Goal: Information Seeking & Learning: Find specific page/section

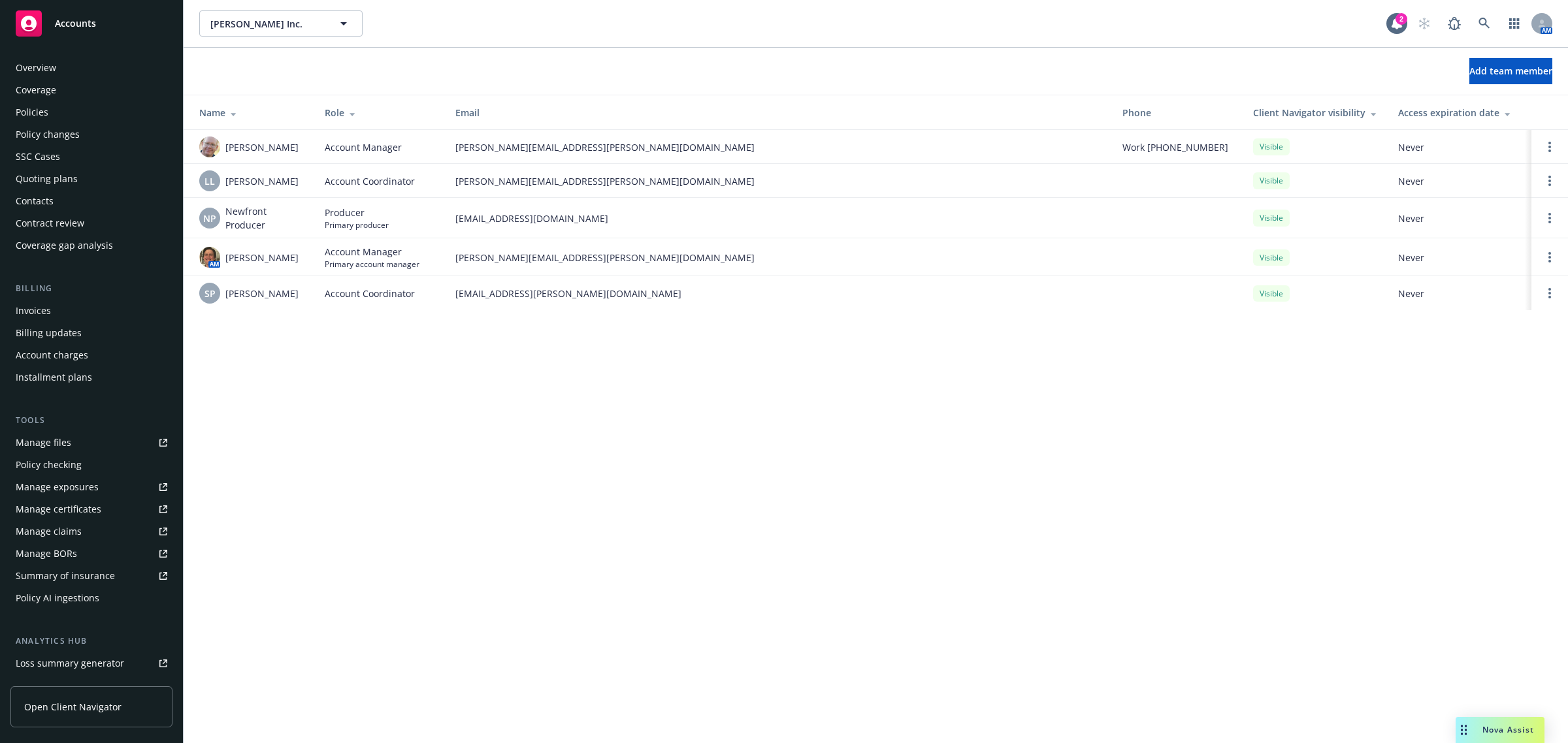
click at [76, 70] on div "Overview" at bounding box center [91, 68] width 152 height 21
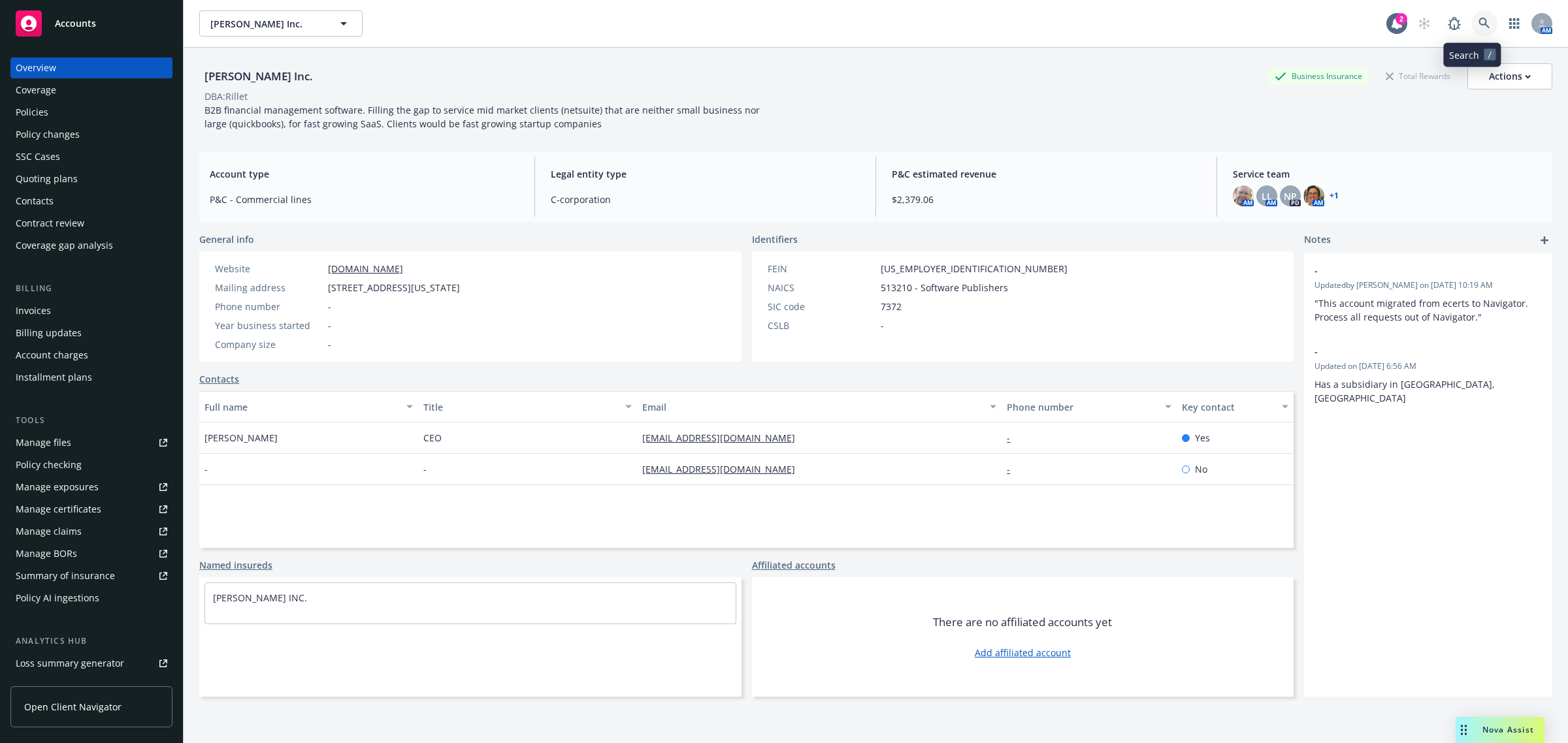
click at [1478, 25] on icon at bounding box center [1484, 24] width 12 height 12
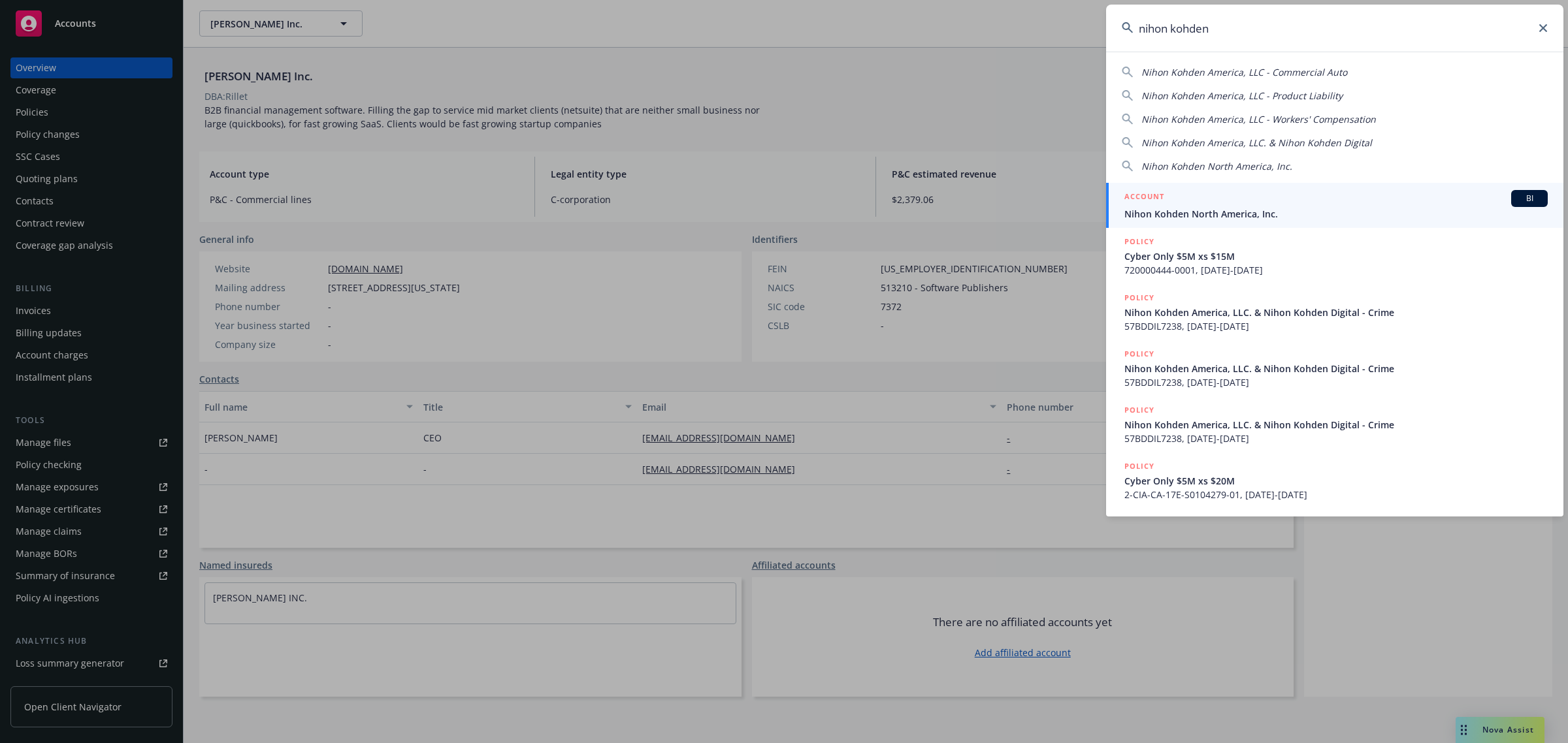
type input "nihon kohden"
click at [1349, 195] on div "ACCOUNT BI" at bounding box center [1335, 198] width 423 height 17
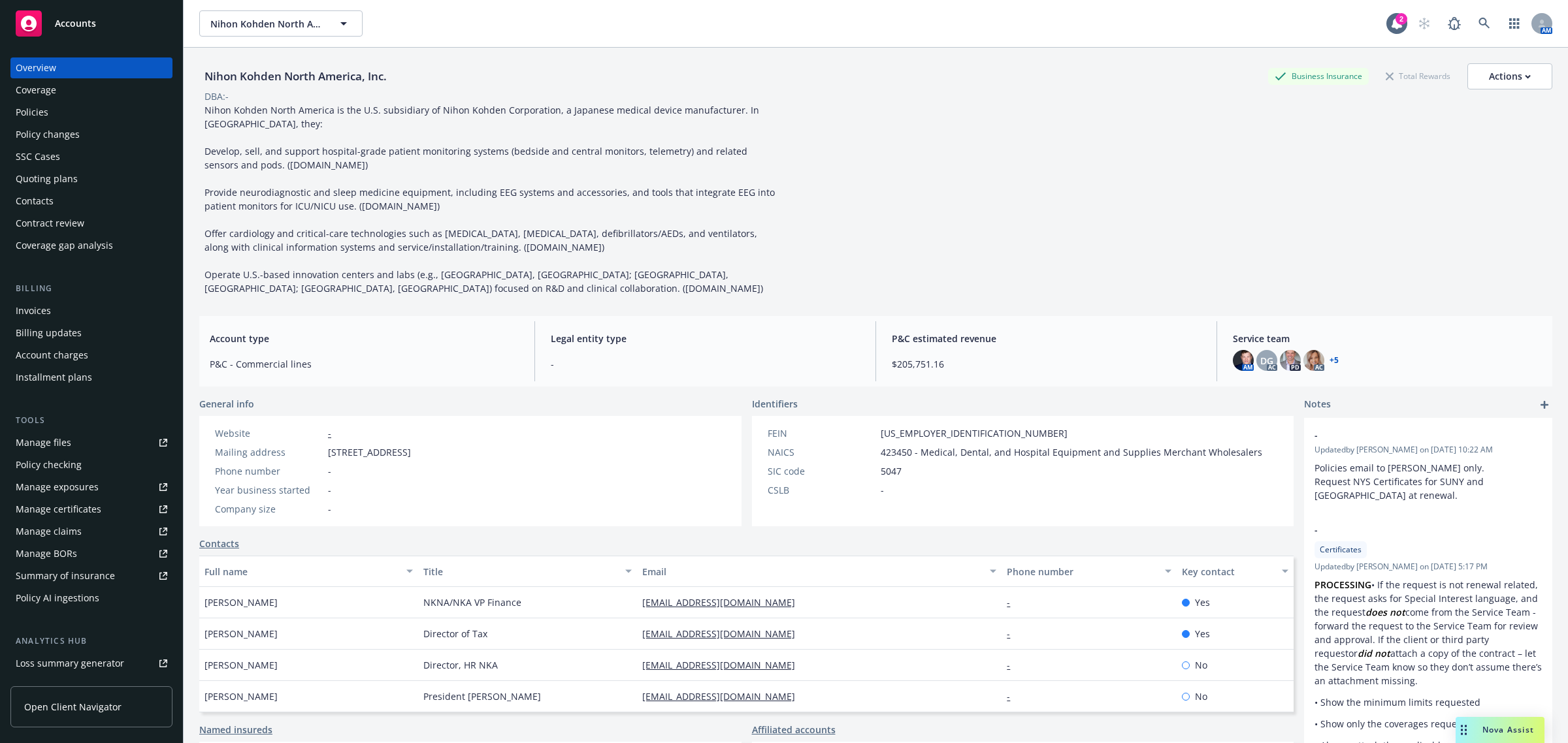
click at [34, 110] on div "Policies" at bounding box center [32, 113] width 33 height 21
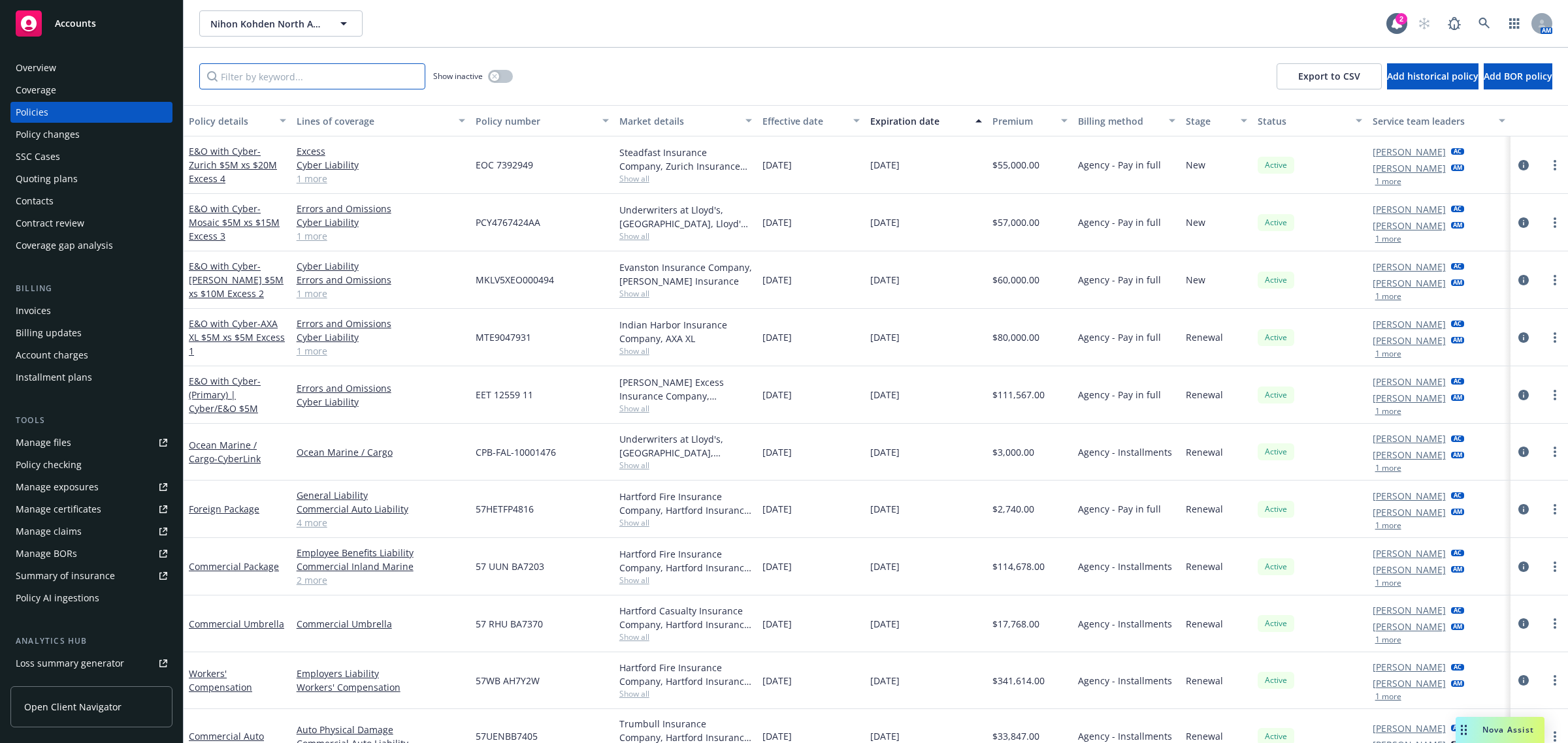
click at [281, 80] on input "Filter by keyword..." at bounding box center [312, 76] width 226 height 26
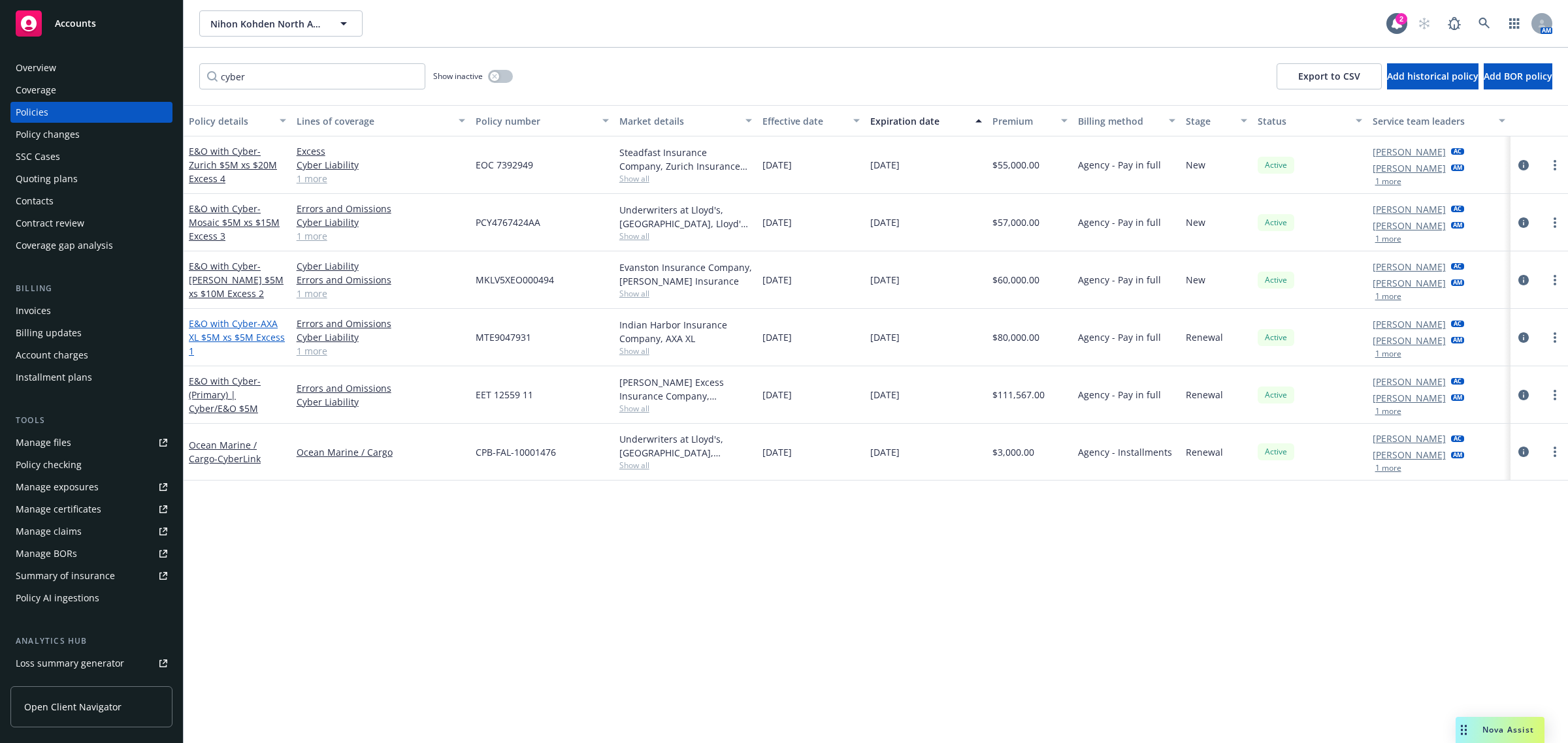
click at [228, 330] on span "- AXA XL $5M xs $5M Excess 1" at bounding box center [237, 336] width 96 height 40
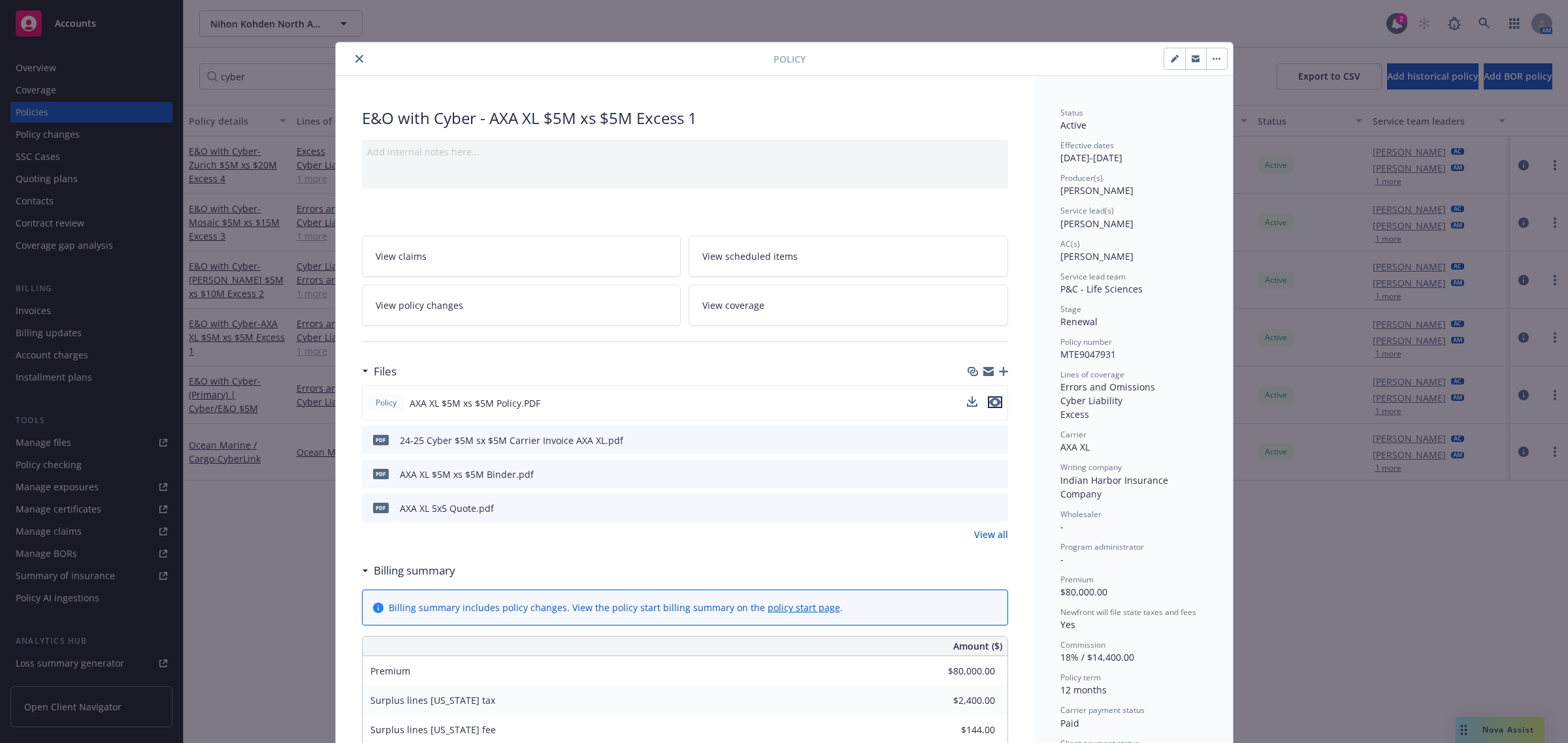
click at [993, 403] on icon "preview file" at bounding box center [995, 402] width 12 height 9
click at [344, 62] on div at bounding box center [557, 58] width 432 height 16
click at [355, 62] on icon "close" at bounding box center [359, 59] width 8 height 8
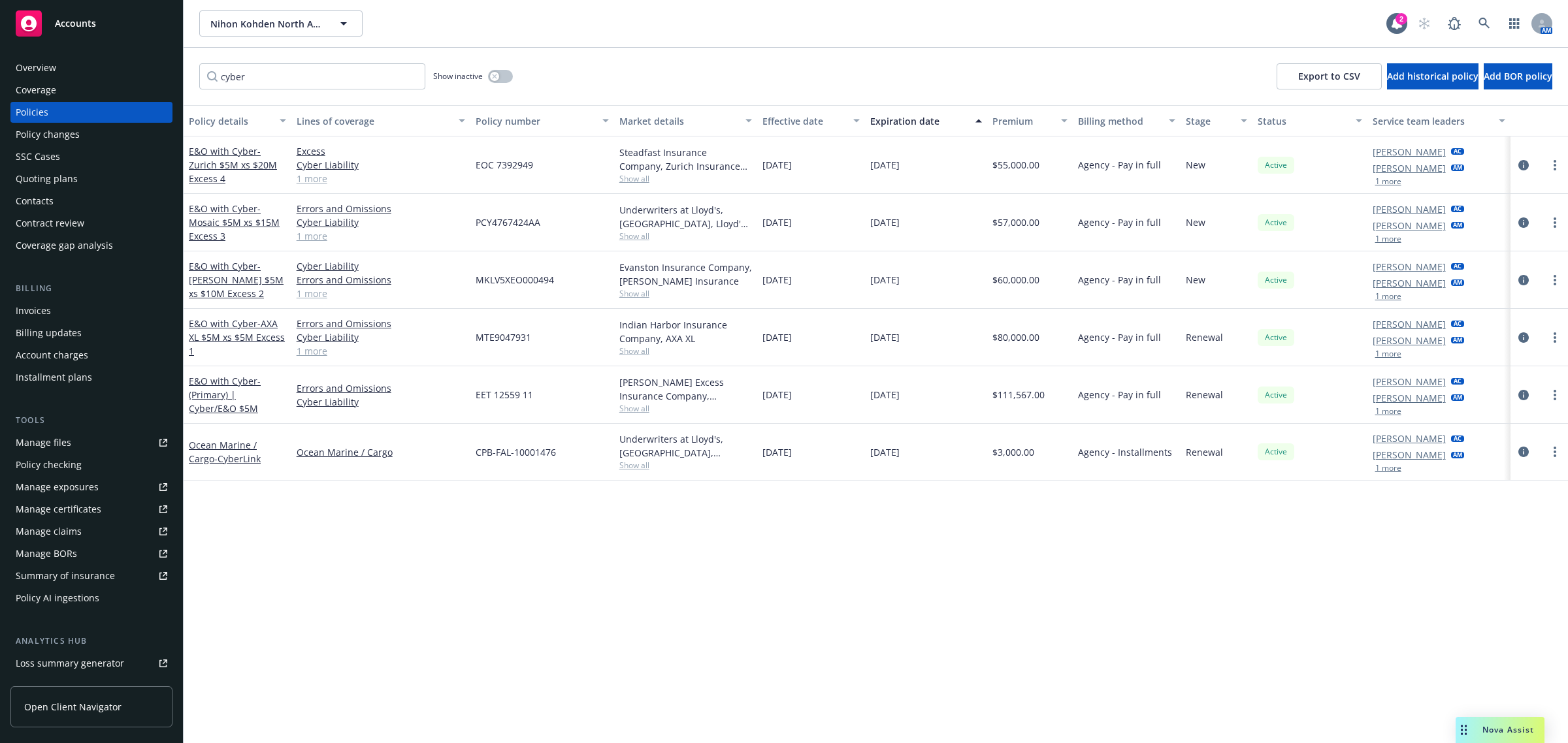
click at [488, 81] on div "Show inactive" at bounding box center [472, 76] width 80 height 26
click at [493, 78] on icon "button" at bounding box center [494, 76] width 4 height 4
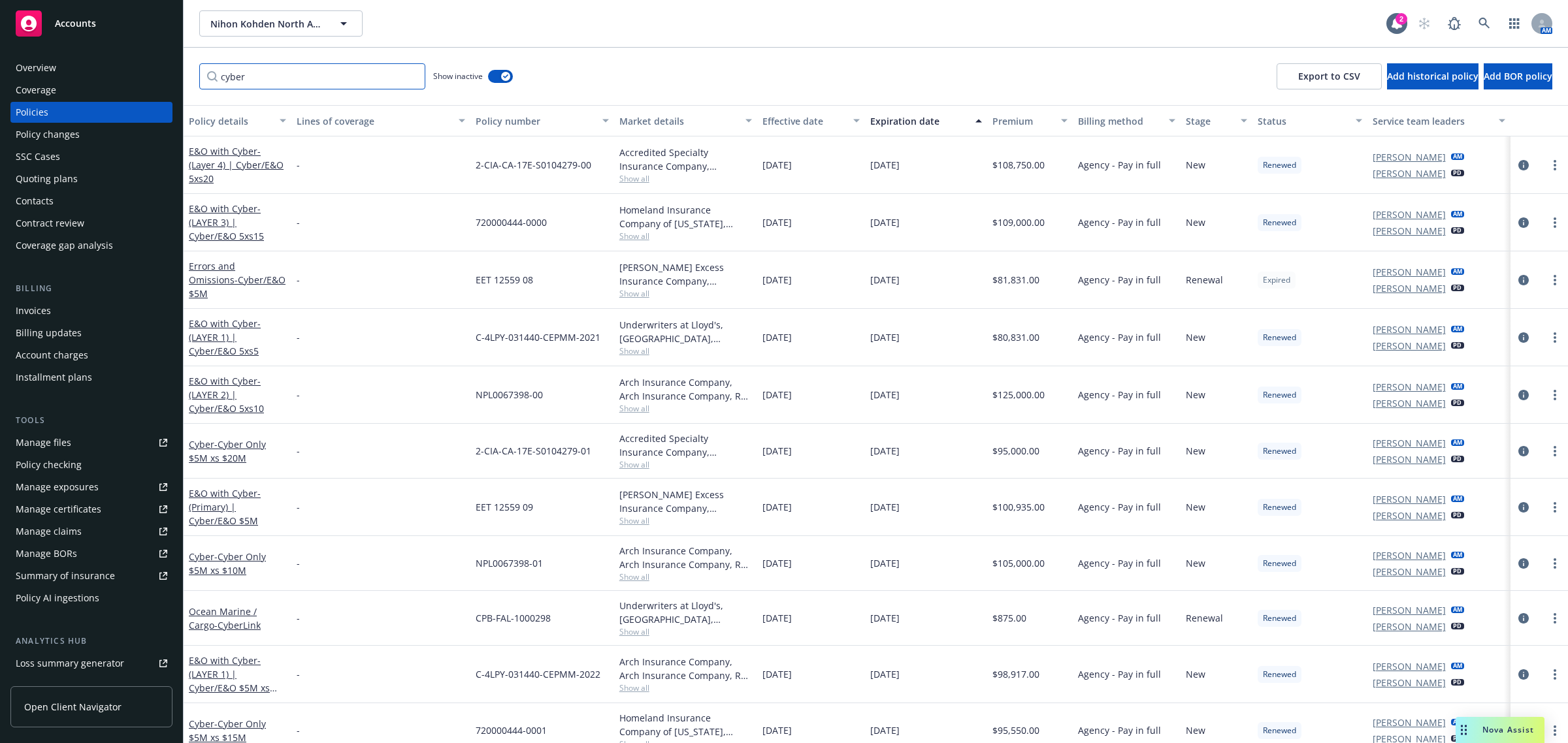
click at [346, 63] on input "cyber" at bounding box center [312, 76] width 226 height 26
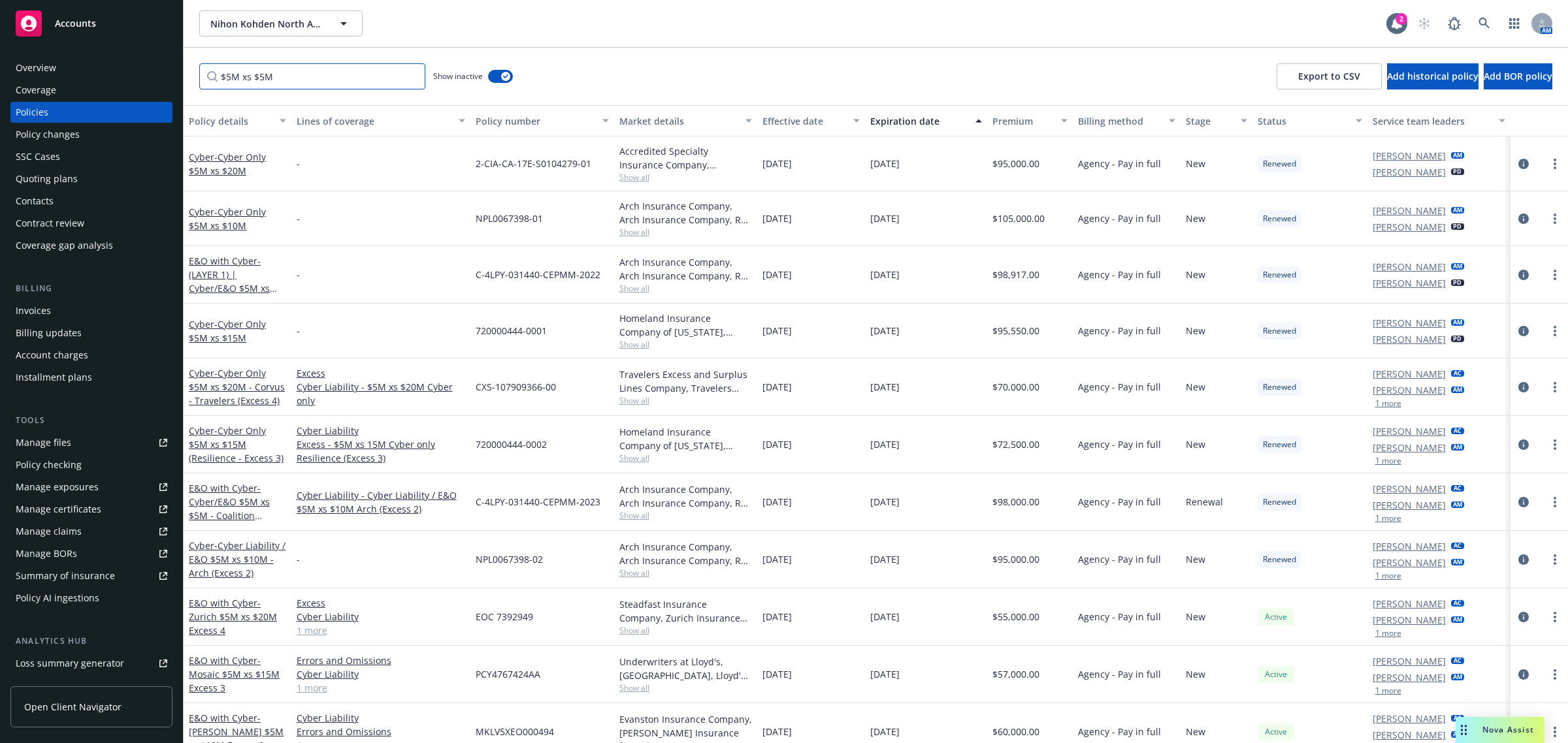
scroll to position [76, 0]
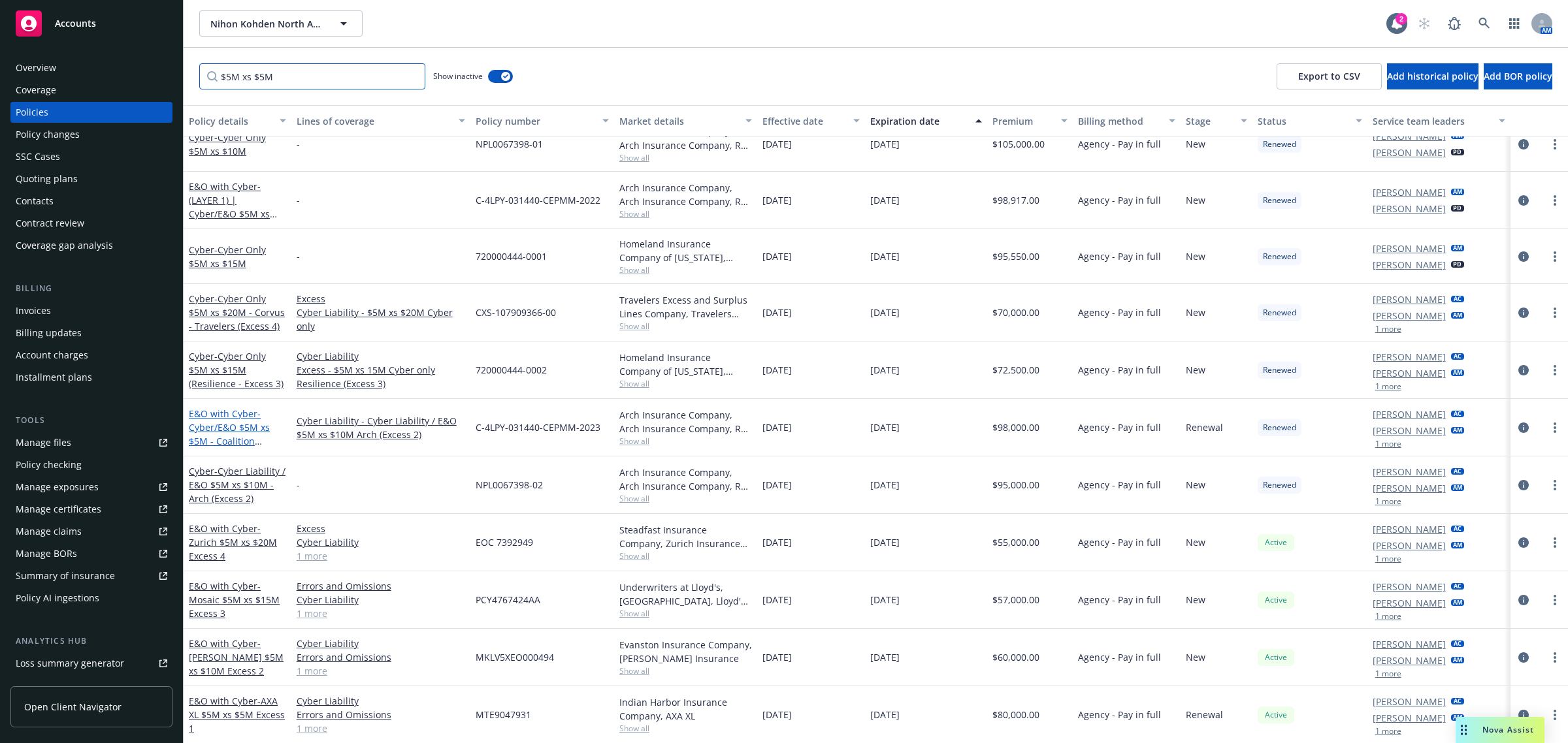
type input "$5M xs $5M"
click at [219, 423] on span "- Cyber/E&O $5M xs $5M - Coalition (Excess 1)" at bounding box center [229, 434] width 81 height 54
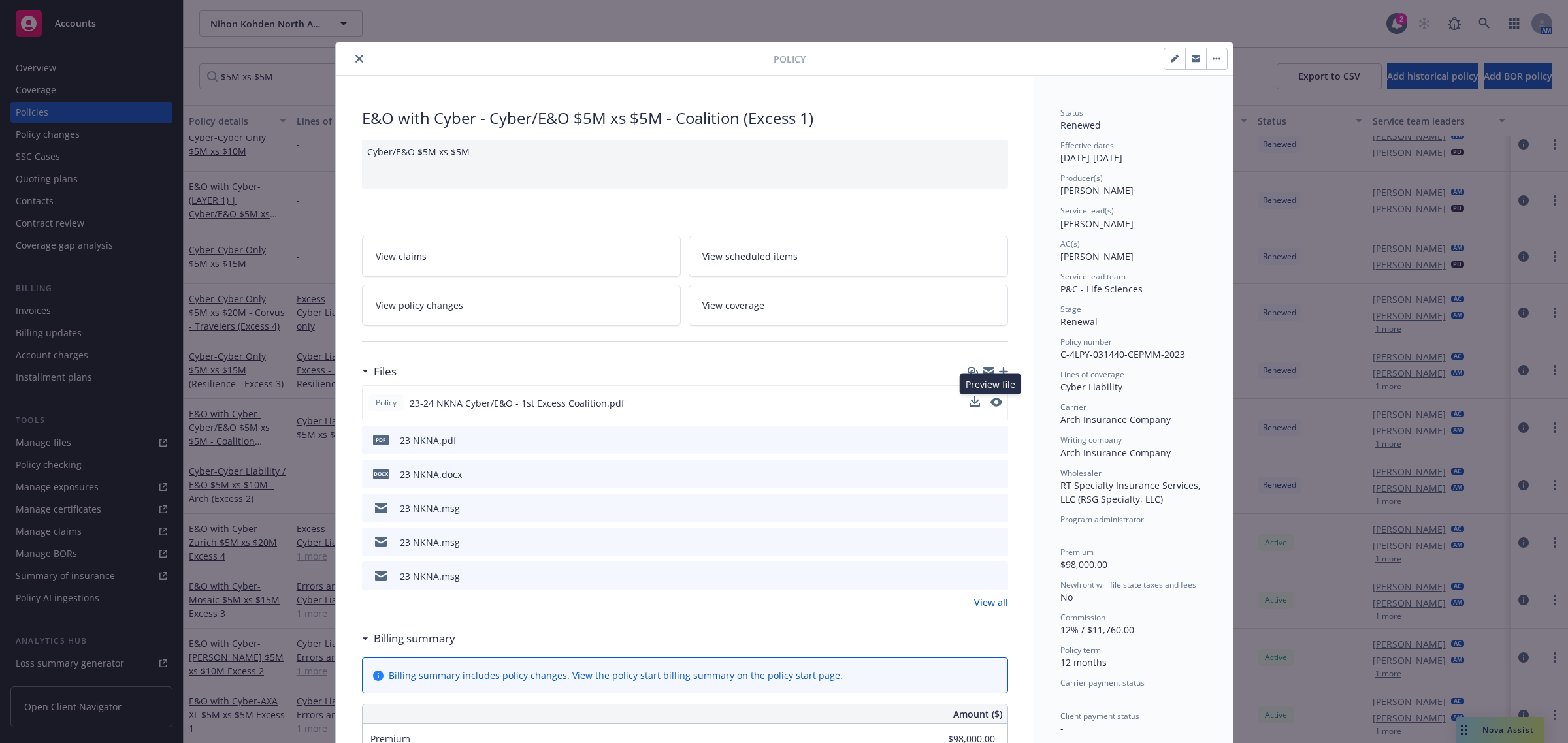
click at [990, 407] on button at bounding box center [996, 403] width 12 height 13
click at [993, 404] on icon "preview file" at bounding box center [995, 402] width 12 height 9
click at [345, 57] on div at bounding box center [557, 58] width 432 height 16
click at [355, 60] on icon "close" at bounding box center [359, 59] width 8 height 8
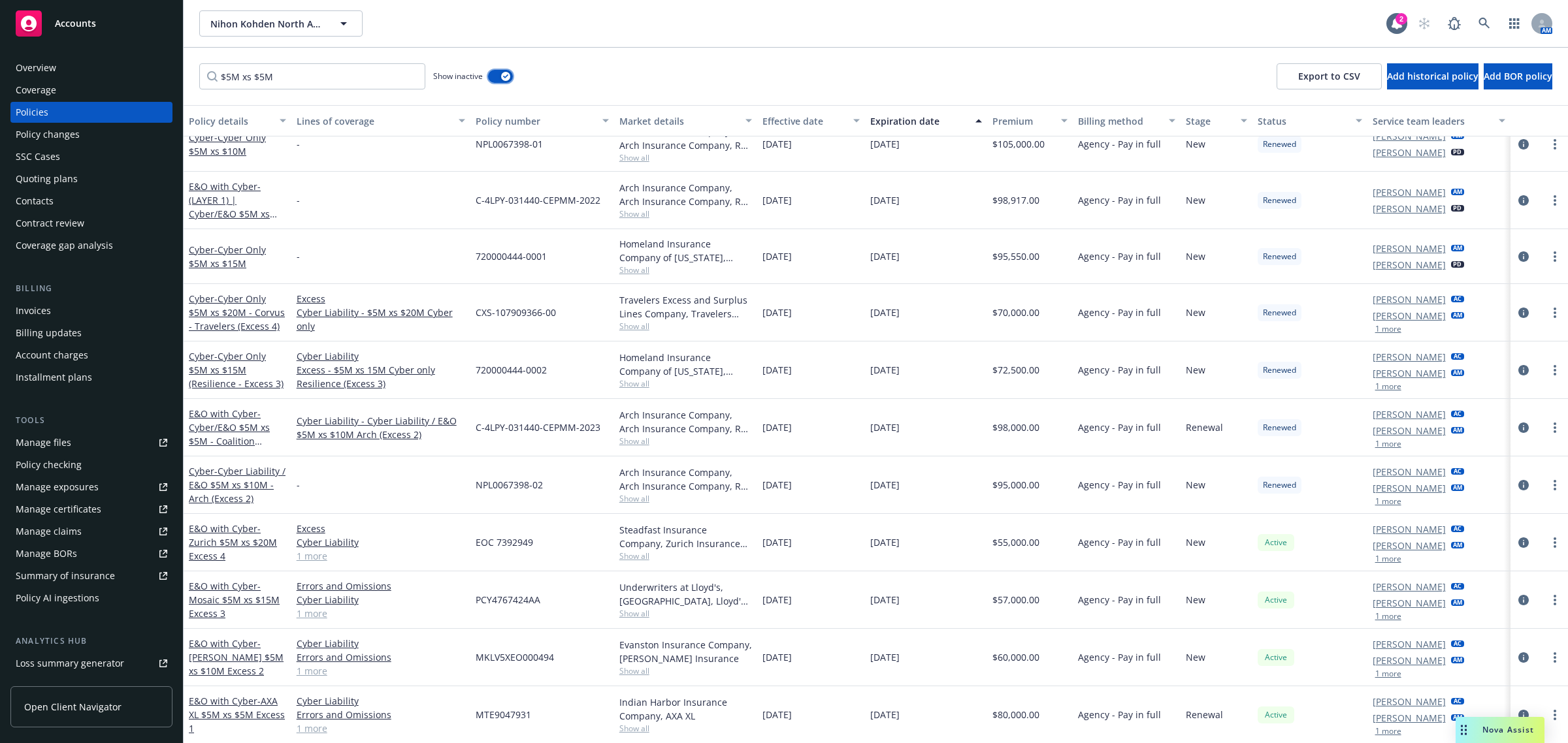
click at [502, 80] on button "button" at bounding box center [500, 77] width 25 height 13
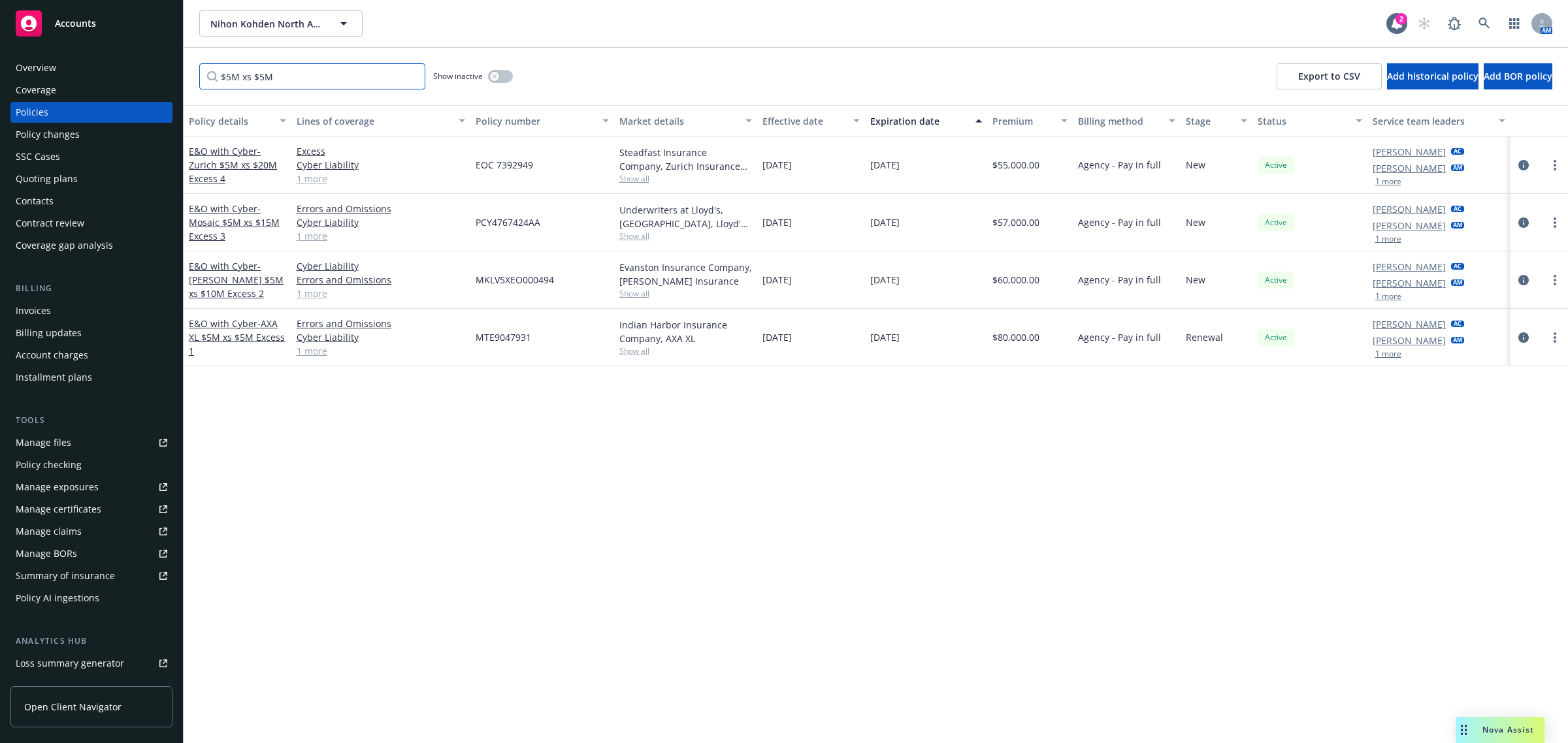
click at [409, 76] on input "$5M xs $5M" at bounding box center [312, 76] width 226 height 26
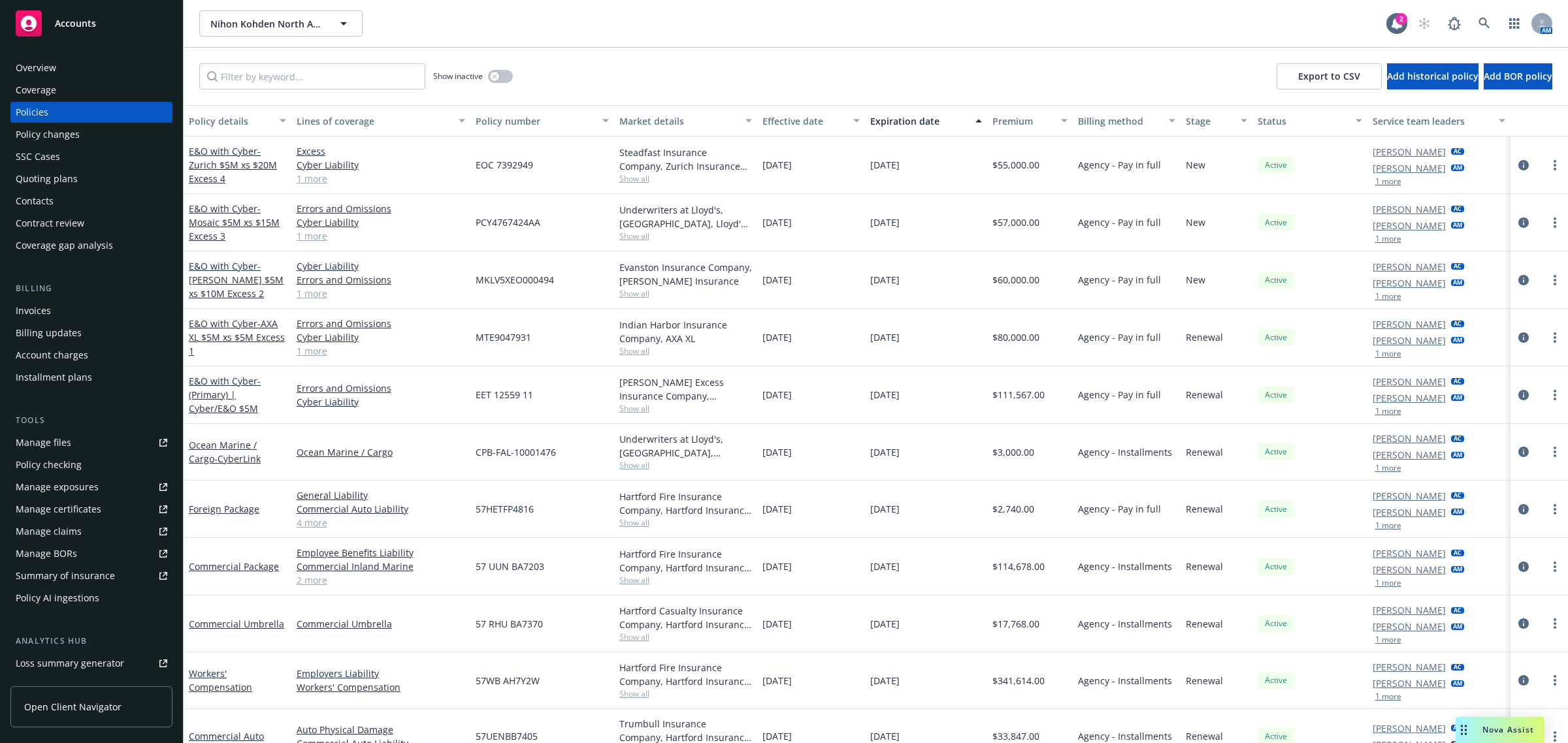
drag, startPoint x: 965, startPoint y: 214, endPoint x: 1054, endPoint y: 217, distance: 89.1
click at [1054, 217] on div "E&O with Cyber - Mosaic $5M xs $15M Excess 3 Errors and Omissions Cyber Liabili…" at bounding box center [875, 222] width 1384 height 57
click at [916, 67] on div "Show inactive Export to CSV Add historical policy Add BOR policy" at bounding box center [875, 76] width 1384 height 57
click at [344, 81] on input "Filter by keyword..." at bounding box center [312, 76] width 226 height 26
click at [254, 323] on link "E&O with Cyber - AXA XL $5M xs $5M Excess 1" at bounding box center [237, 336] width 96 height 40
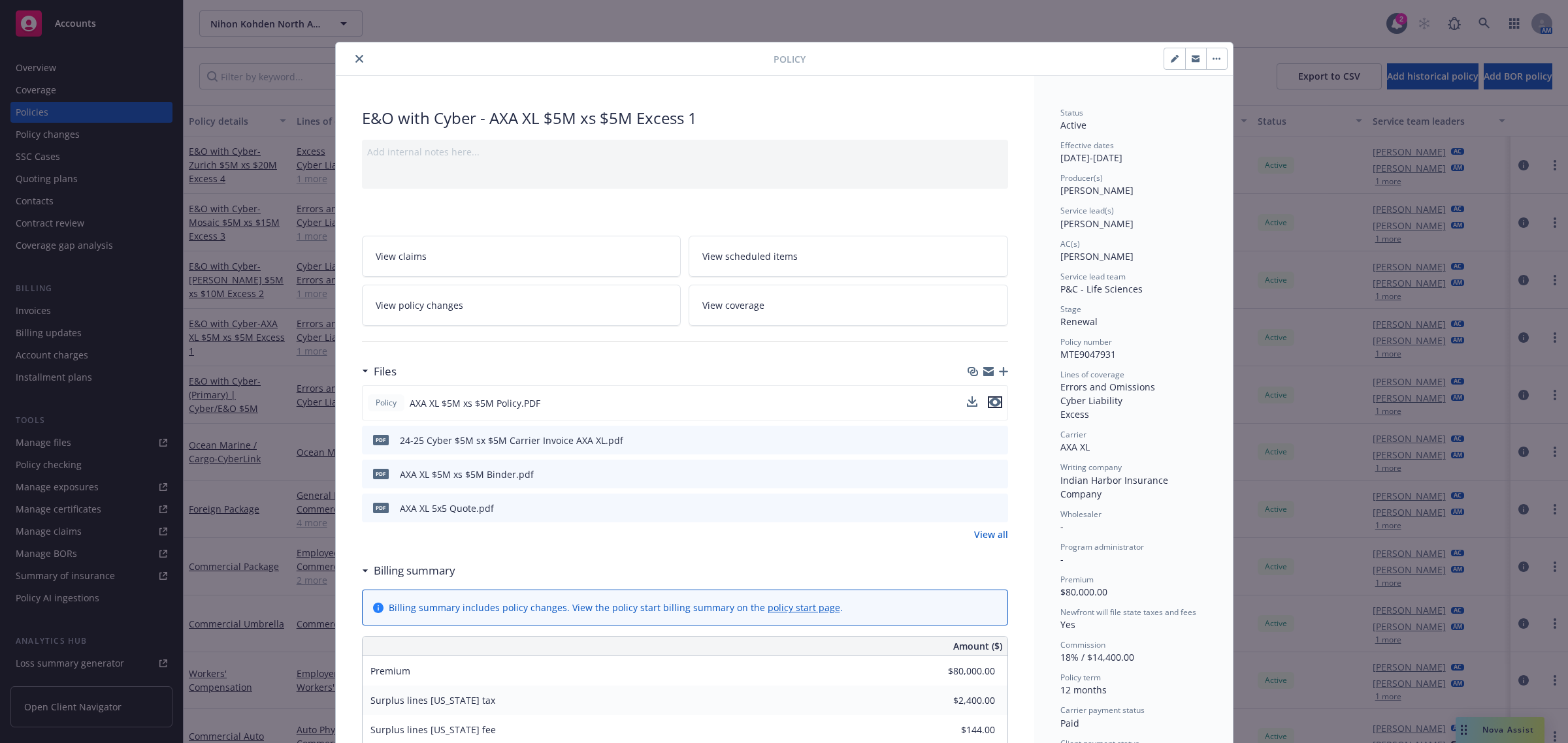
click at [993, 405] on icon "preview file" at bounding box center [995, 402] width 12 height 9
click at [346, 49] on div "Policy" at bounding box center [784, 59] width 897 height 34
click at [352, 54] on button "close" at bounding box center [359, 58] width 16 height 16
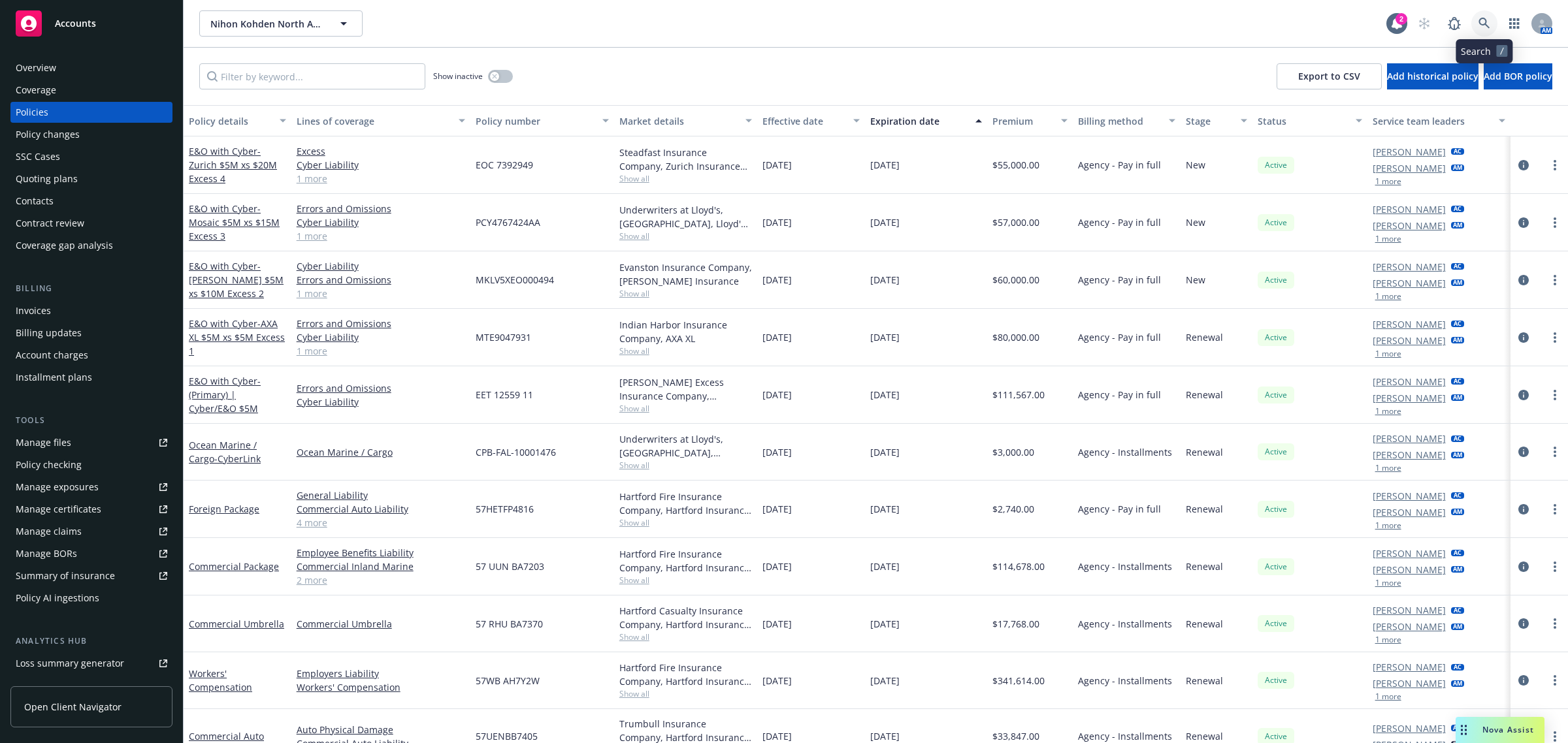
click at [1477, 17] on link at bounding box center [1484, 23] width 26 height 26
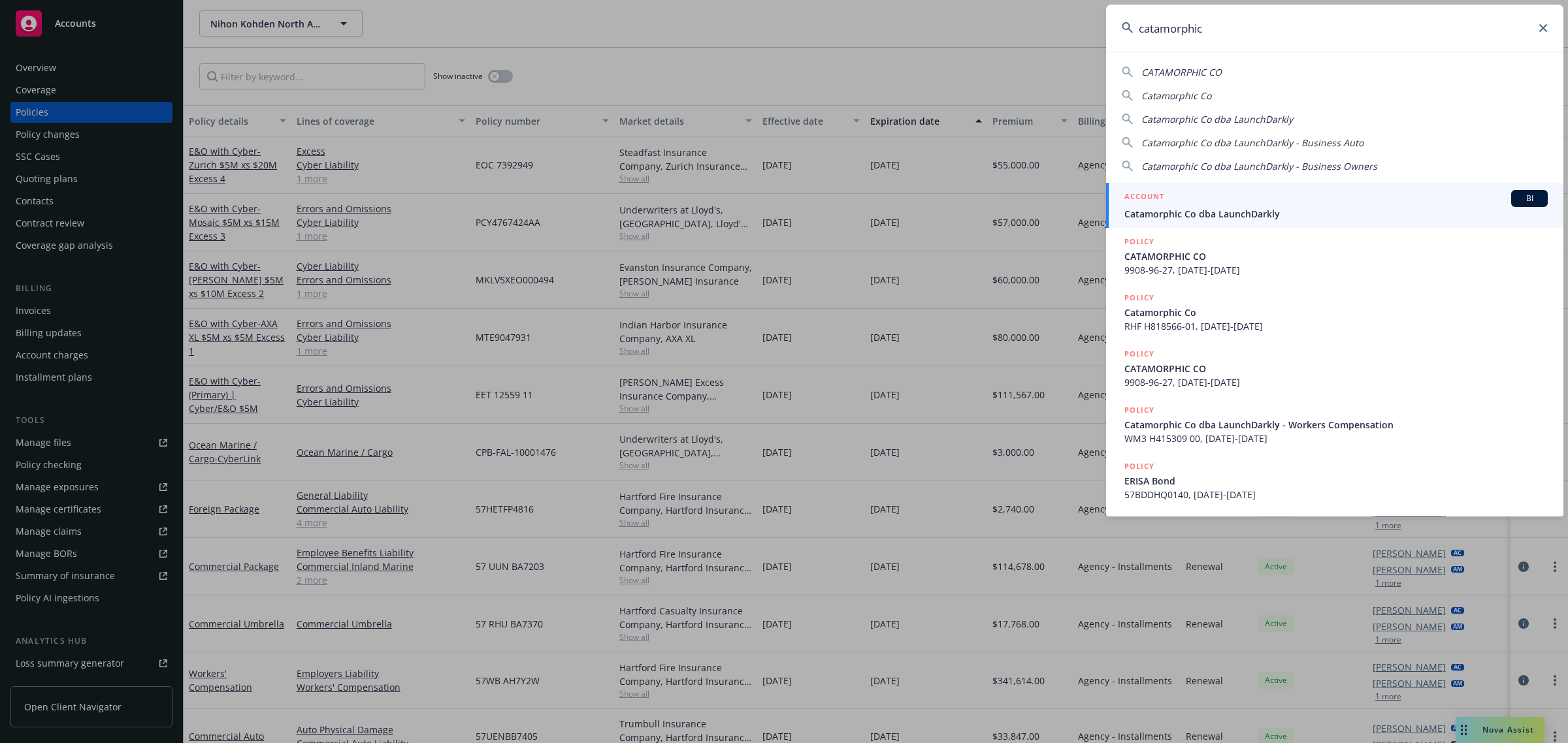
type input "catamorphic"
click at [1219, 213] on span "Catamorphic Co dba LaunchDarkly" at bounding box center [1335, 213] width 423 height 13
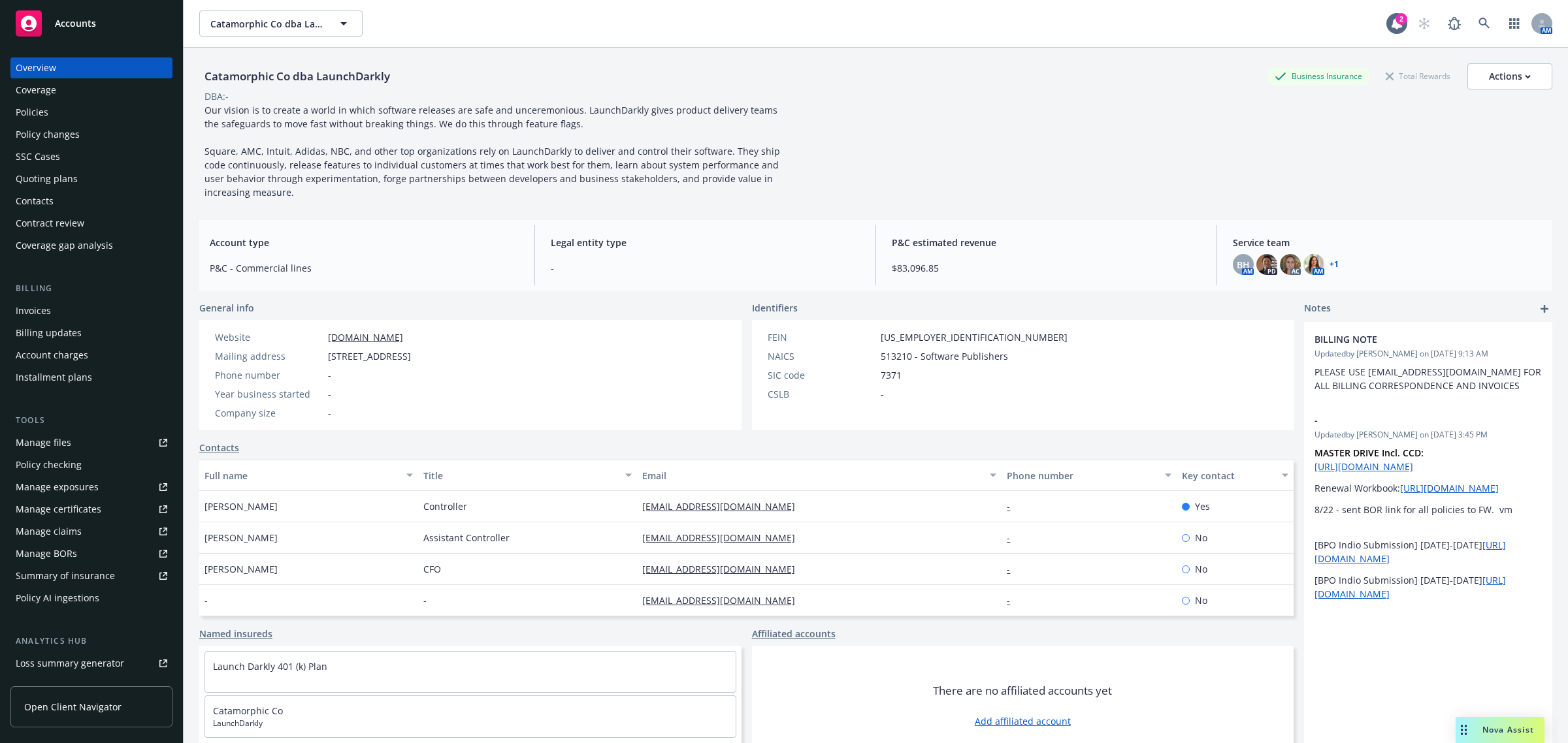
click at [76, 105] on div "Policies" at bounding box center [91, 113] width 152 height 21
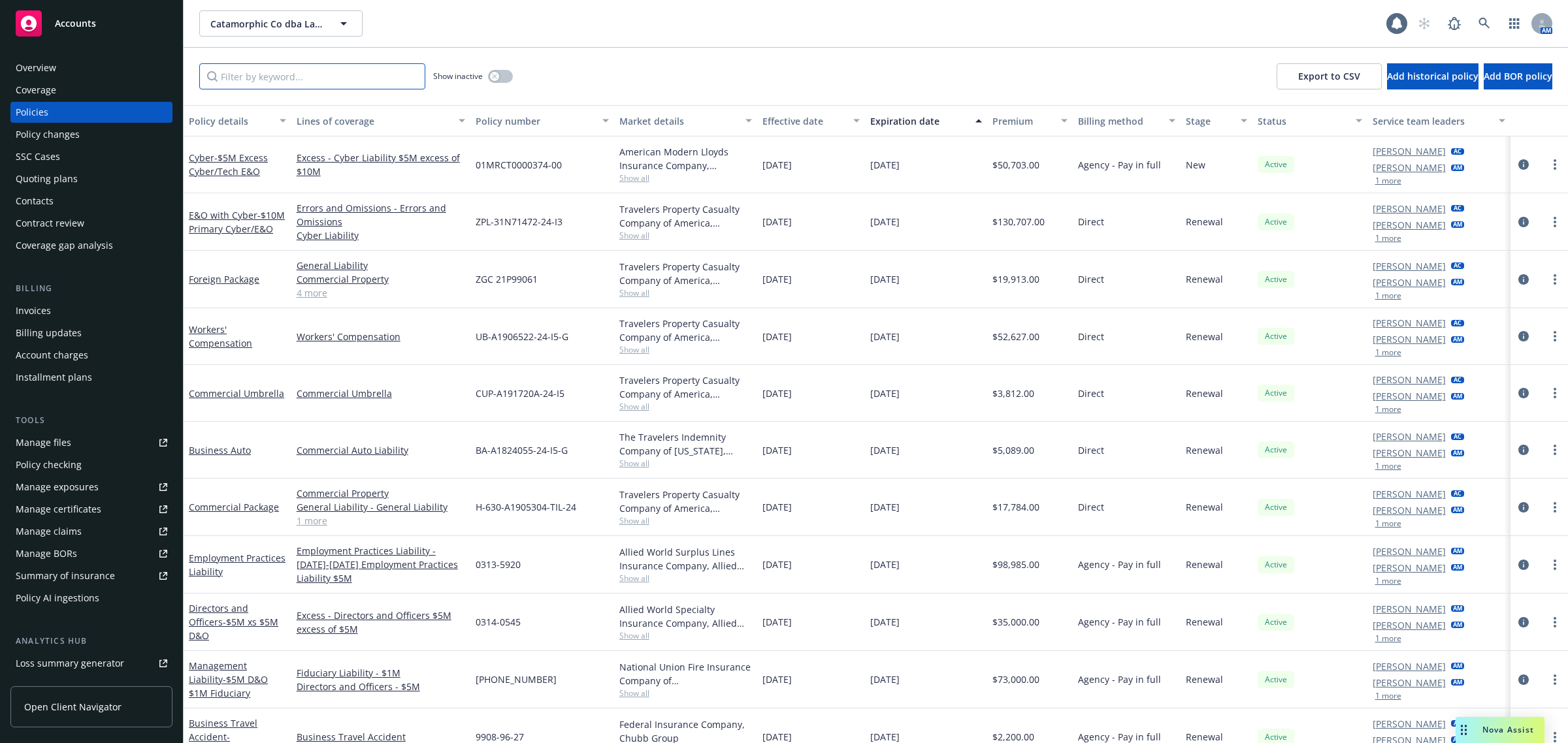
drag, startPoint x: 296, startPoint y: 76, endPoint x: 304, endPoint y: 66, distance: 12.8
click at [296, 76] on input "Filter by keyword..." at bounding box center [312, 76] width 226 height 26
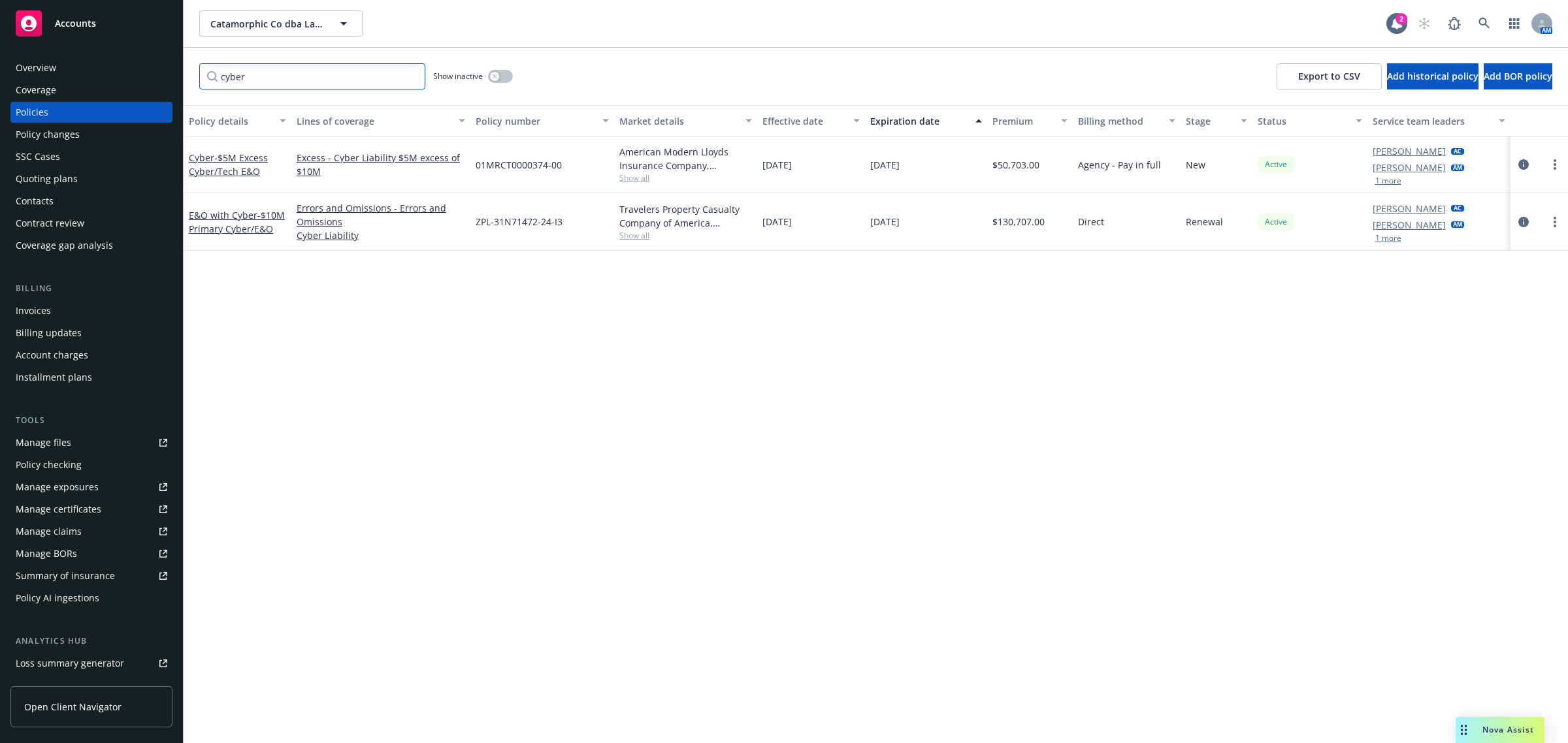
type input "cyber"
click at [455, 298] on div "Policy details Lines of coverage Policy number Market details Effective date Ex…" at bounding box center [875, 424] width 1384 height 639
click at [453, 325] on div "Policy details Lines of coverage Policy number Market details Effective date Ex…" at bounding box center [875, 424] width 1384 height 639
click at [1488, 22] on icon at bounding box center [1484, 24] width 12 height 12
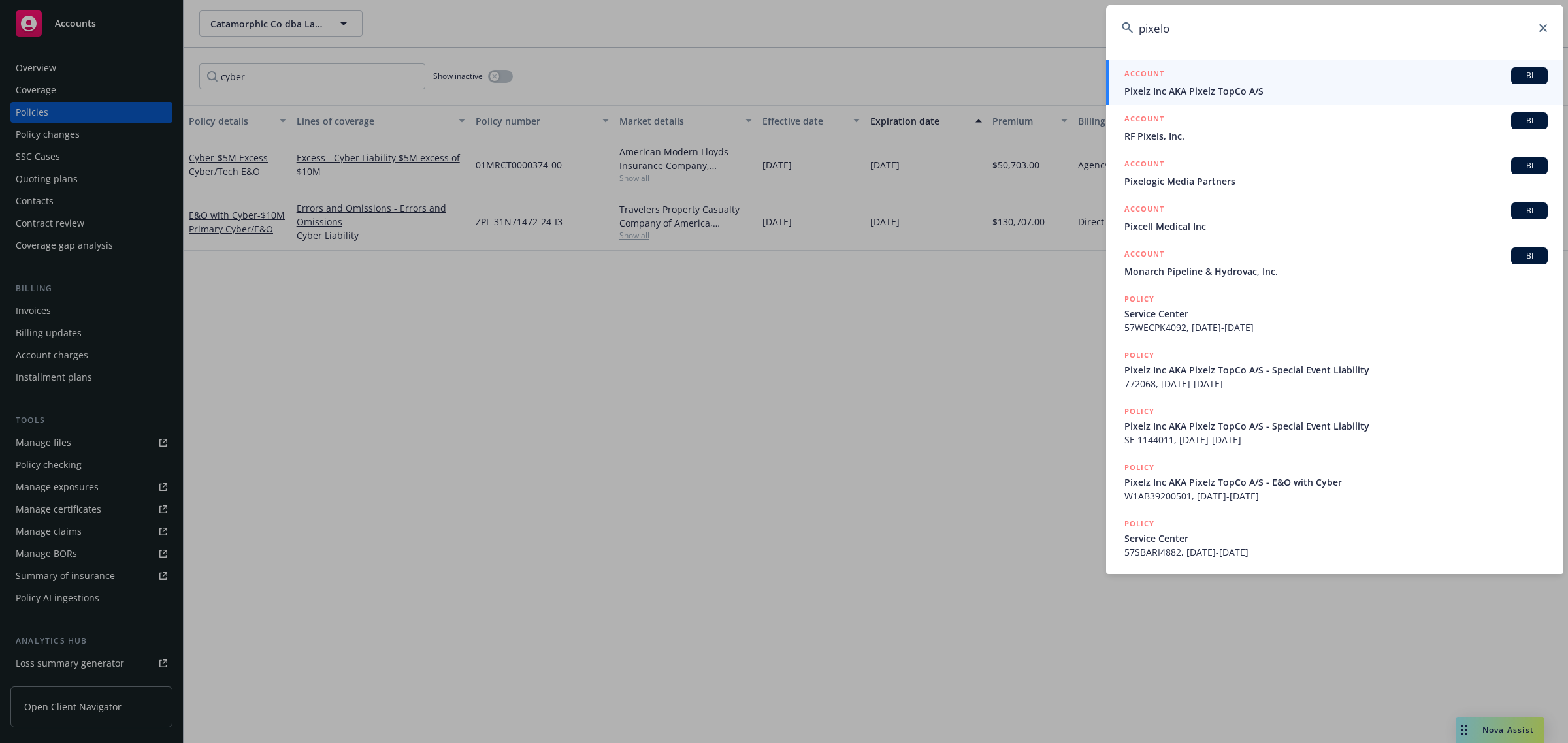
type input "pixelog"
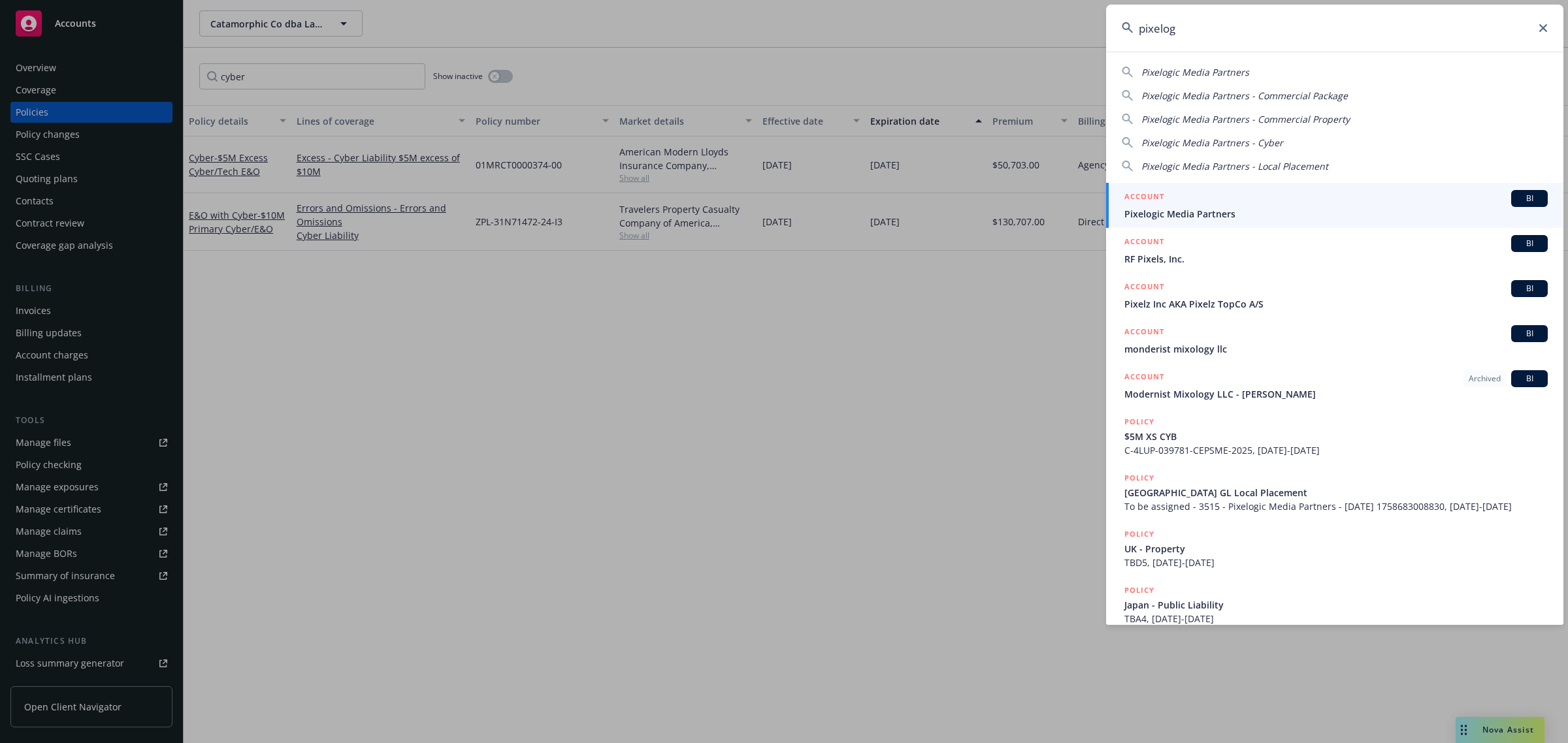
drag, startPoint x: 1243, startPoint y: 212, endPoint x: 1234, endPoint y: 211, distance: 9.1
click at [1243, 212] on span "Pixelogic Media Partners" at bounding box center [1335, 213] width 423 height 13
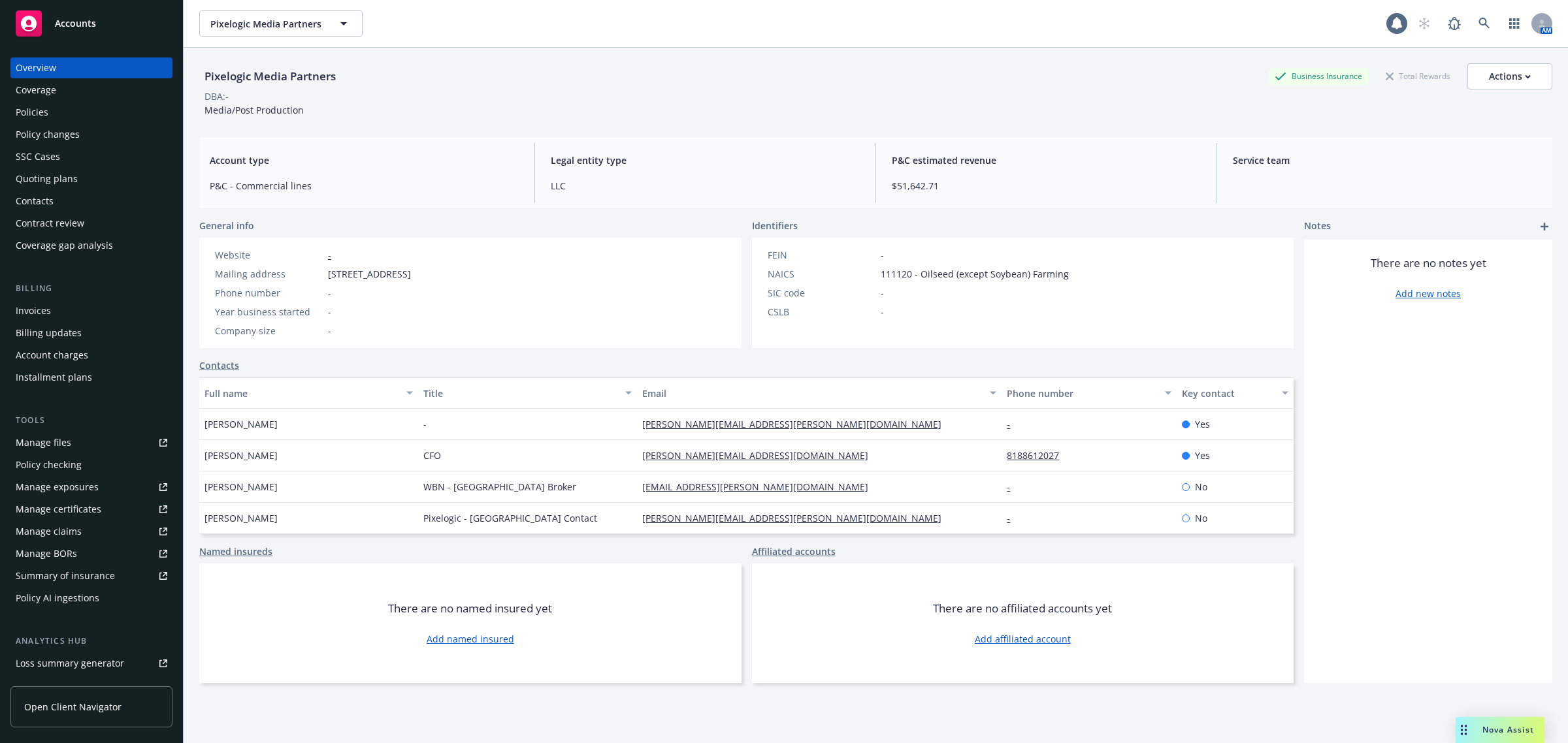
click at [88, 109] on div "Policies" at bounding box center [91, 113] width 152 height 21
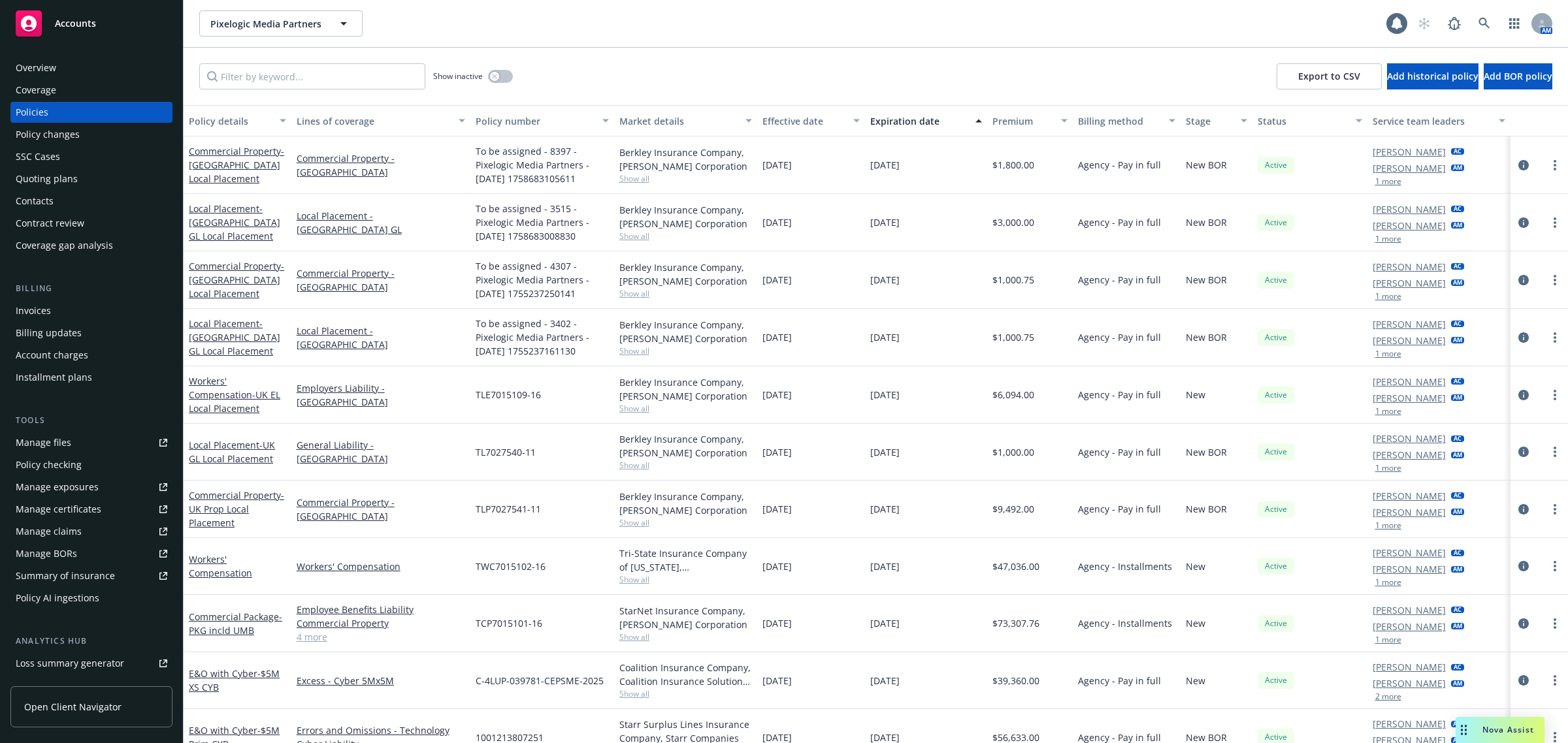
click at [319, 62] on div "Show inactive Export to CSV Add historical policy Add BOR policy" at bounding box center [875, 76] width 1384 height 57
click at [317, 72] on input "Filter by keyword..." at bounding box center [312, 76] width 226 height 26
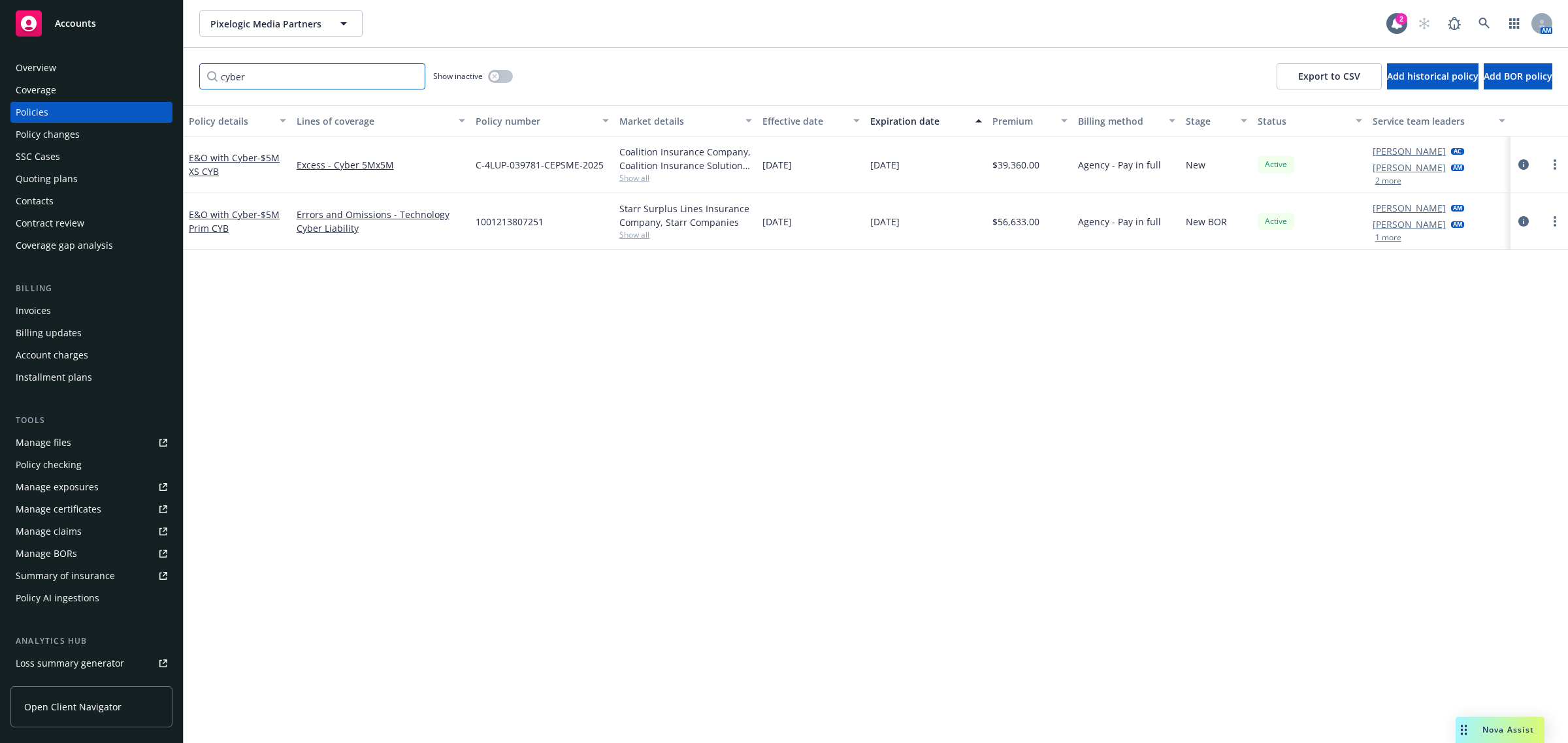
type input "cyber"
click at [242, 222] on div "E&O with Cyber - $5M Prim CYB" at bounding box center [237, 221] width 97 height 28
click at [247, 212] on link "E&O with Cyber - $5M Prim CYB" at bounding box center [234, 221] width 91 height 26
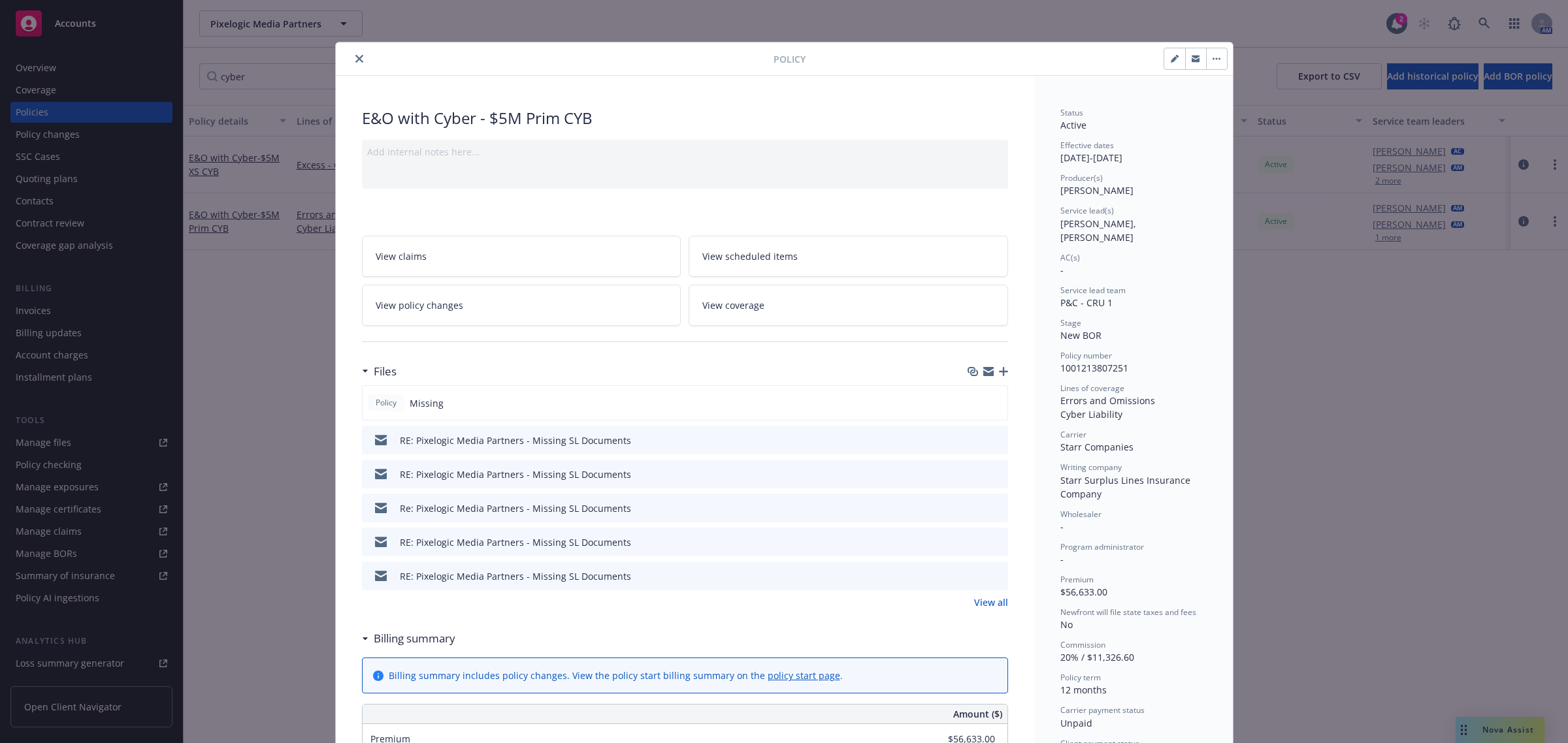
click at [353, 54] on button "close" at bounding box center [359, 58] width 16 height 16
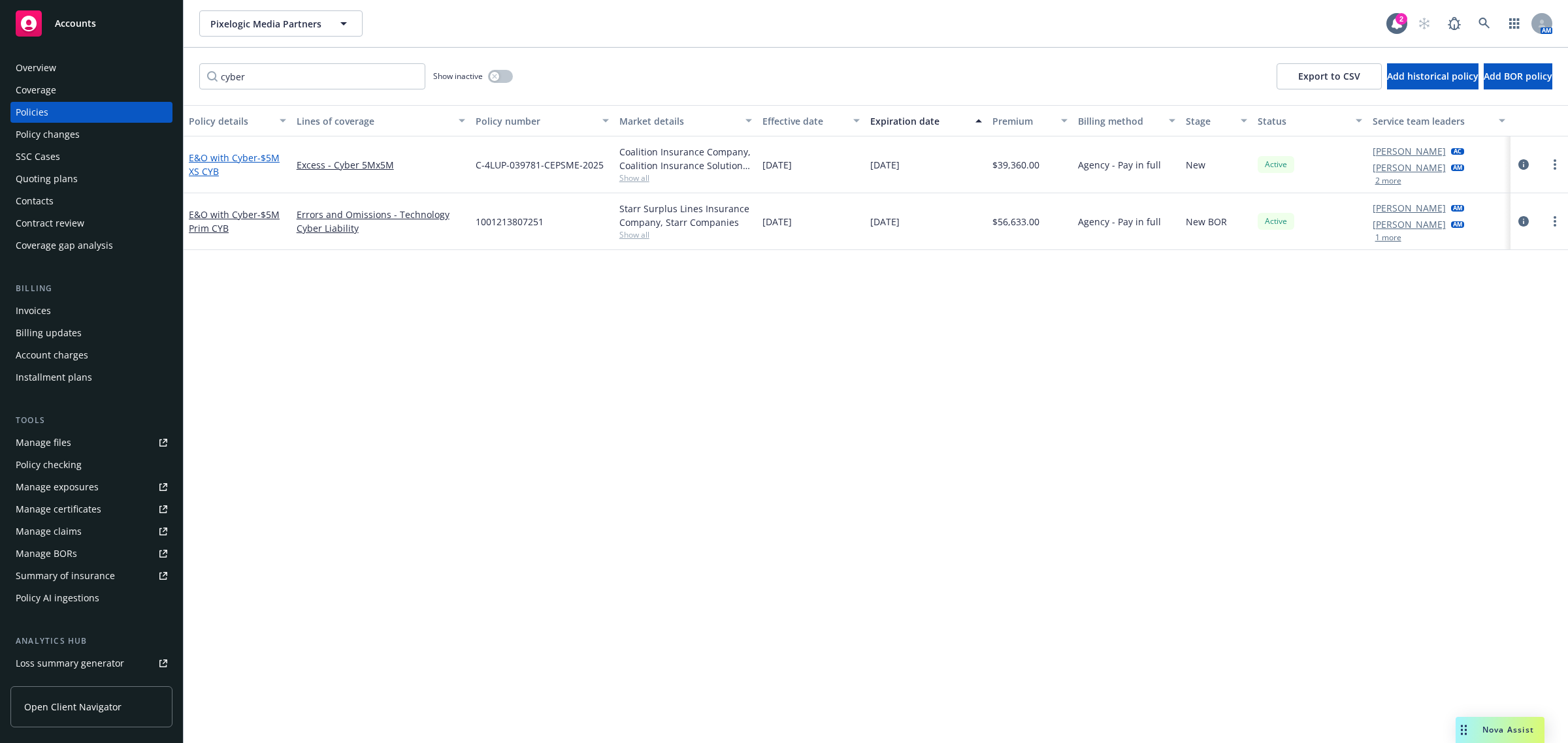
click at [259, 155] on span "- $5M XS CYB" at bounding box center [234, 164] width 91 height 26
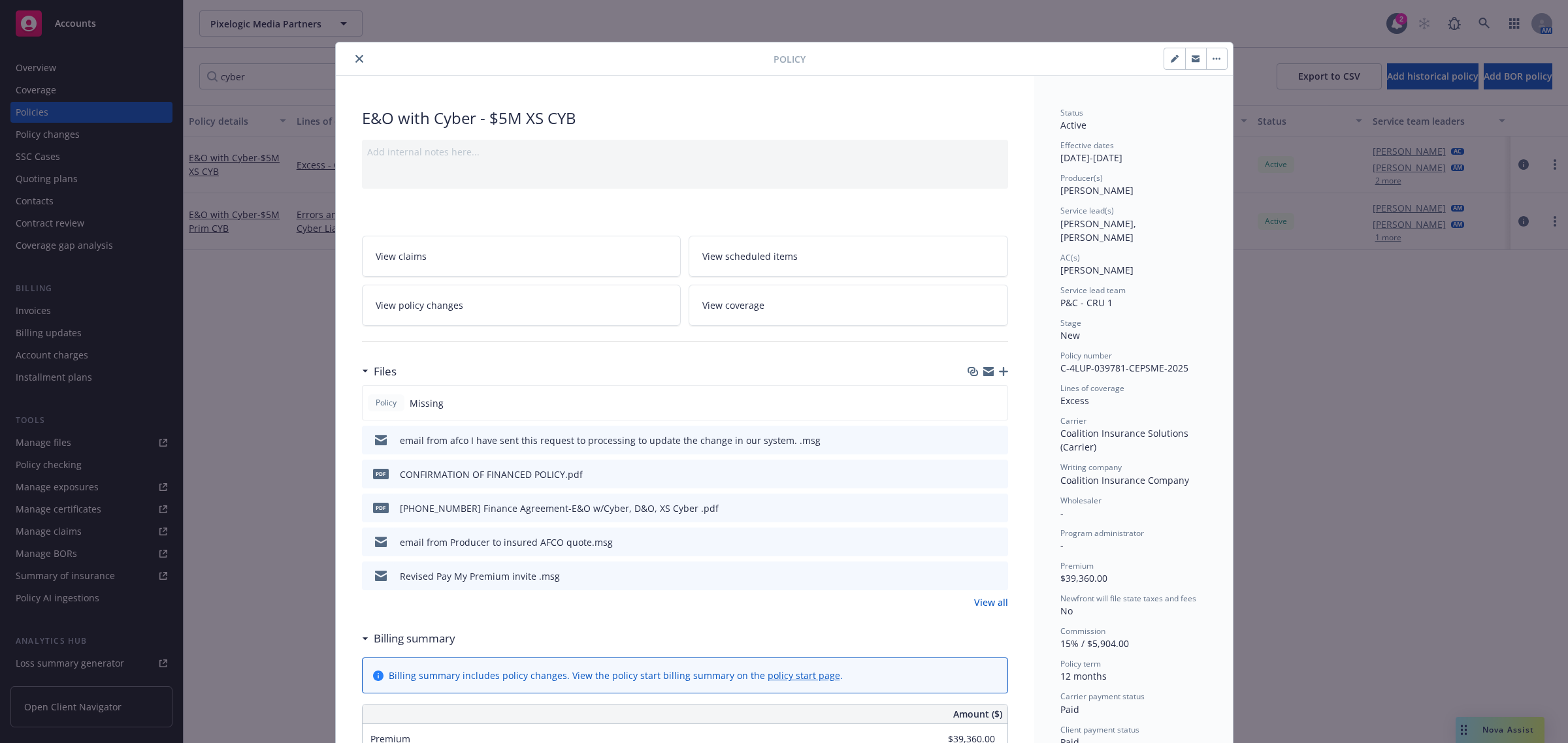
click at [353, 66] on button "close" at bounding box center [359, 58] width 16 height 16
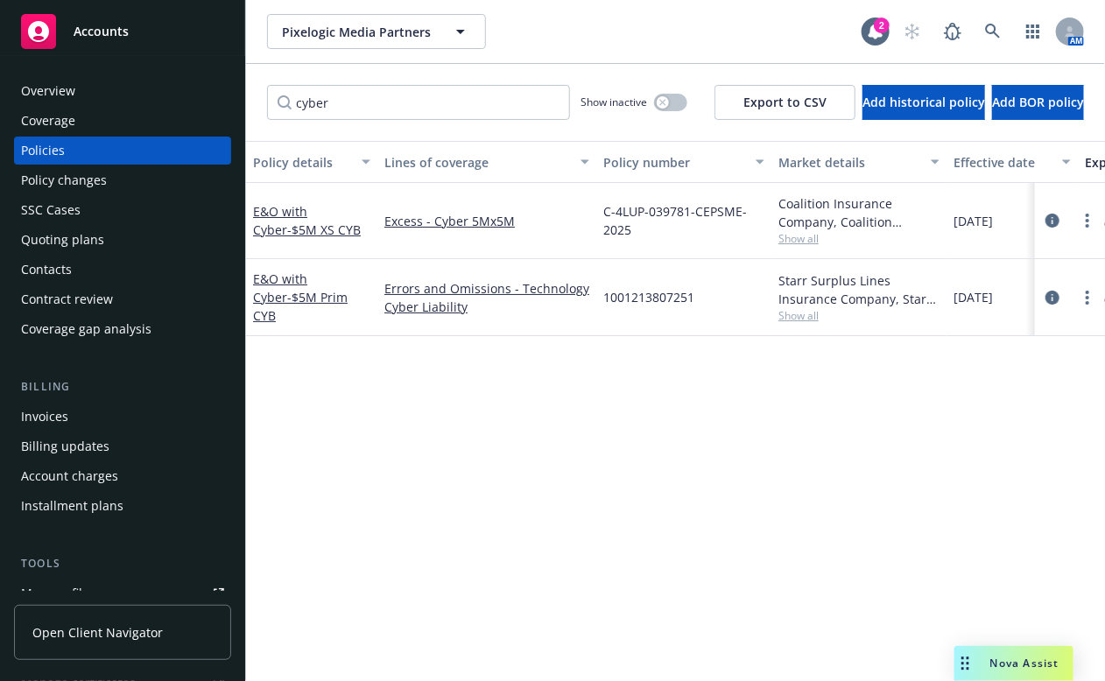
drag, startPoint x: 727, startPoint y: 67, endPoint x: 719, endPoint y: 39, distance: 28.5
click at [725, 66] on div "cyber Show inactive Export to CSV Add historical policy Add BOR policy" at bounding box center [675, 102] width 859 height 77
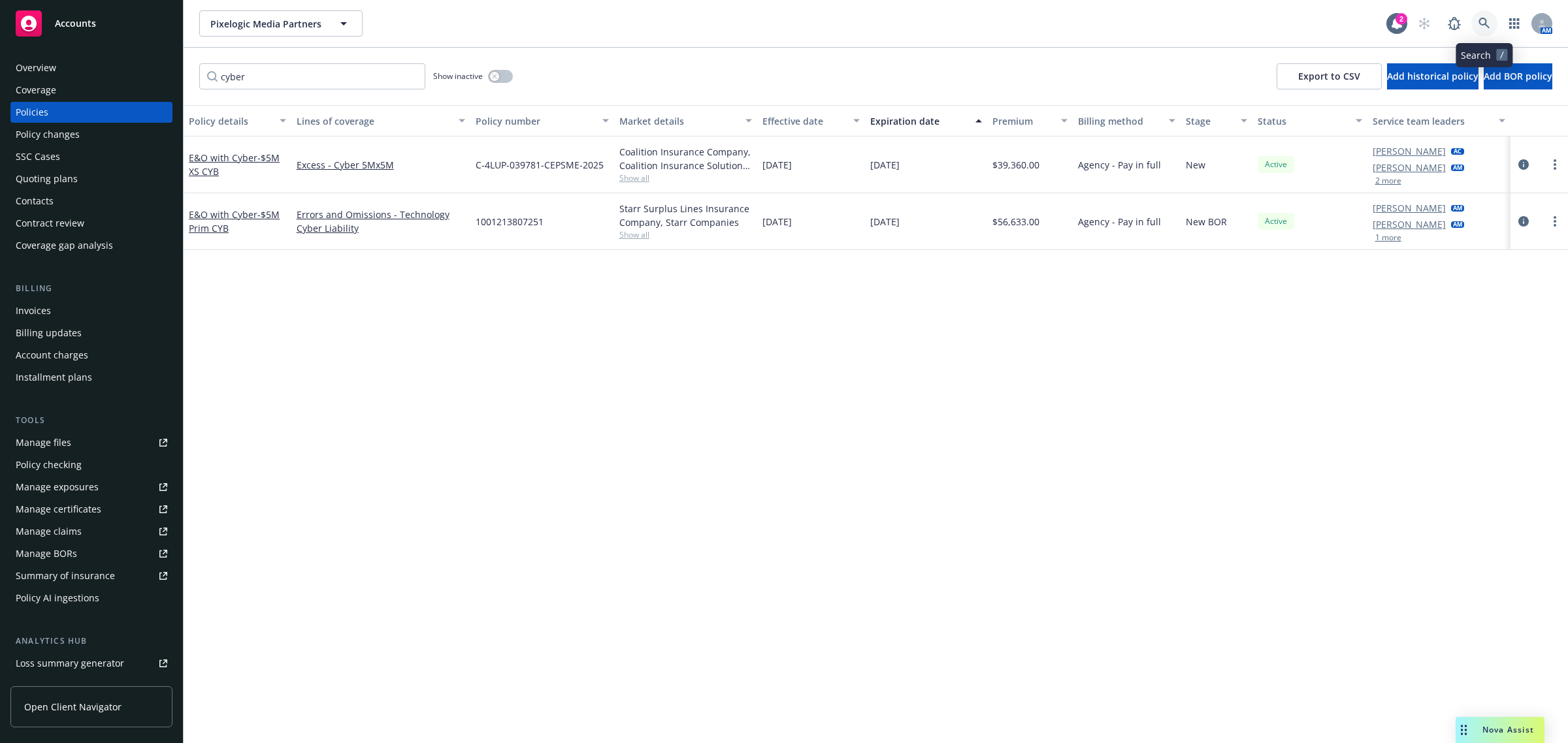
click at [1487, 18] on icon at bounding box center [1484, 24] width 12 height 12
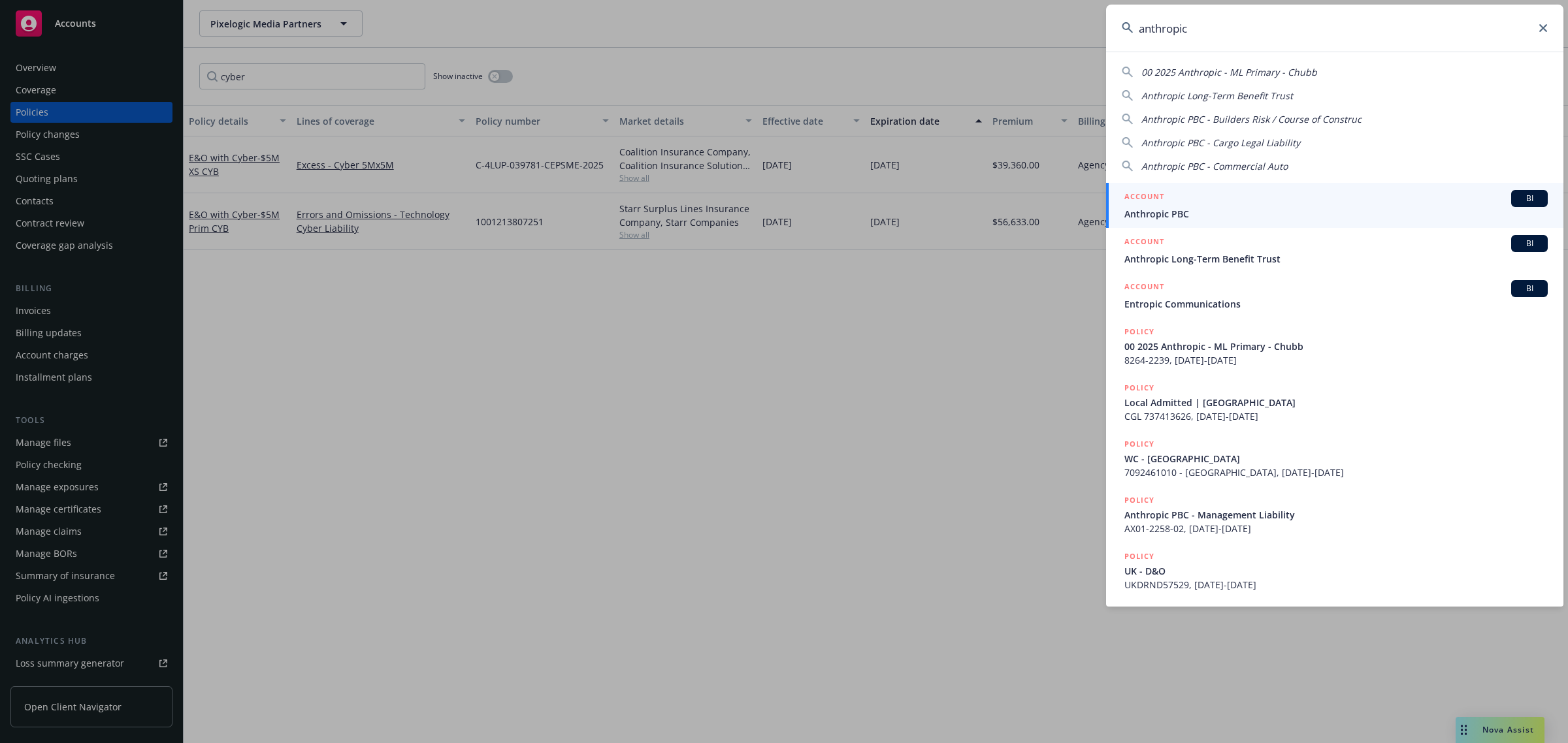
type input "anthropic"
click at [1310, 204] on div "ACCOUNT BI" at bounding box center [1335, 198] width 423 height 17
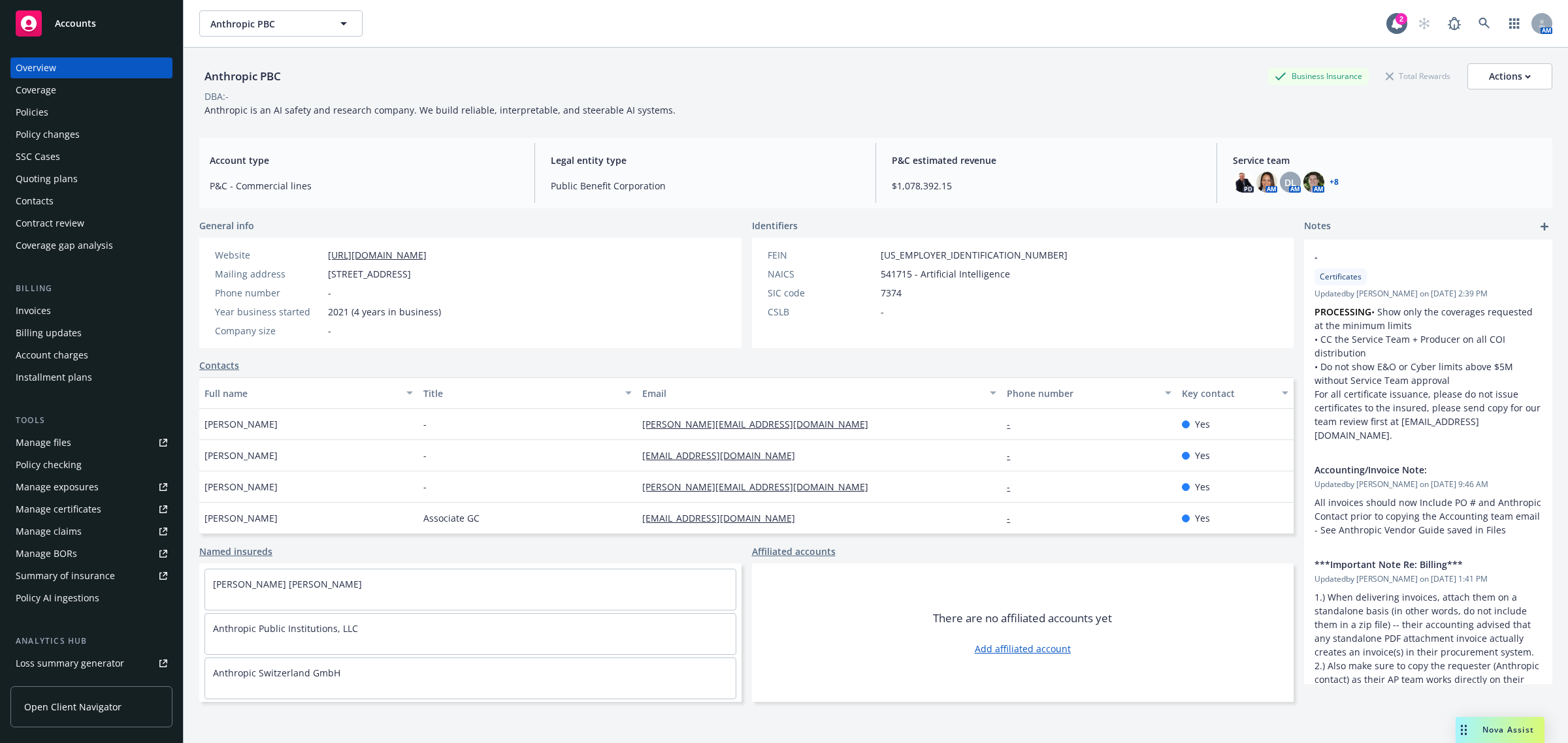
click at [89, 112] on div "Policies" at bounding box center [91, 113] width 152 height 21
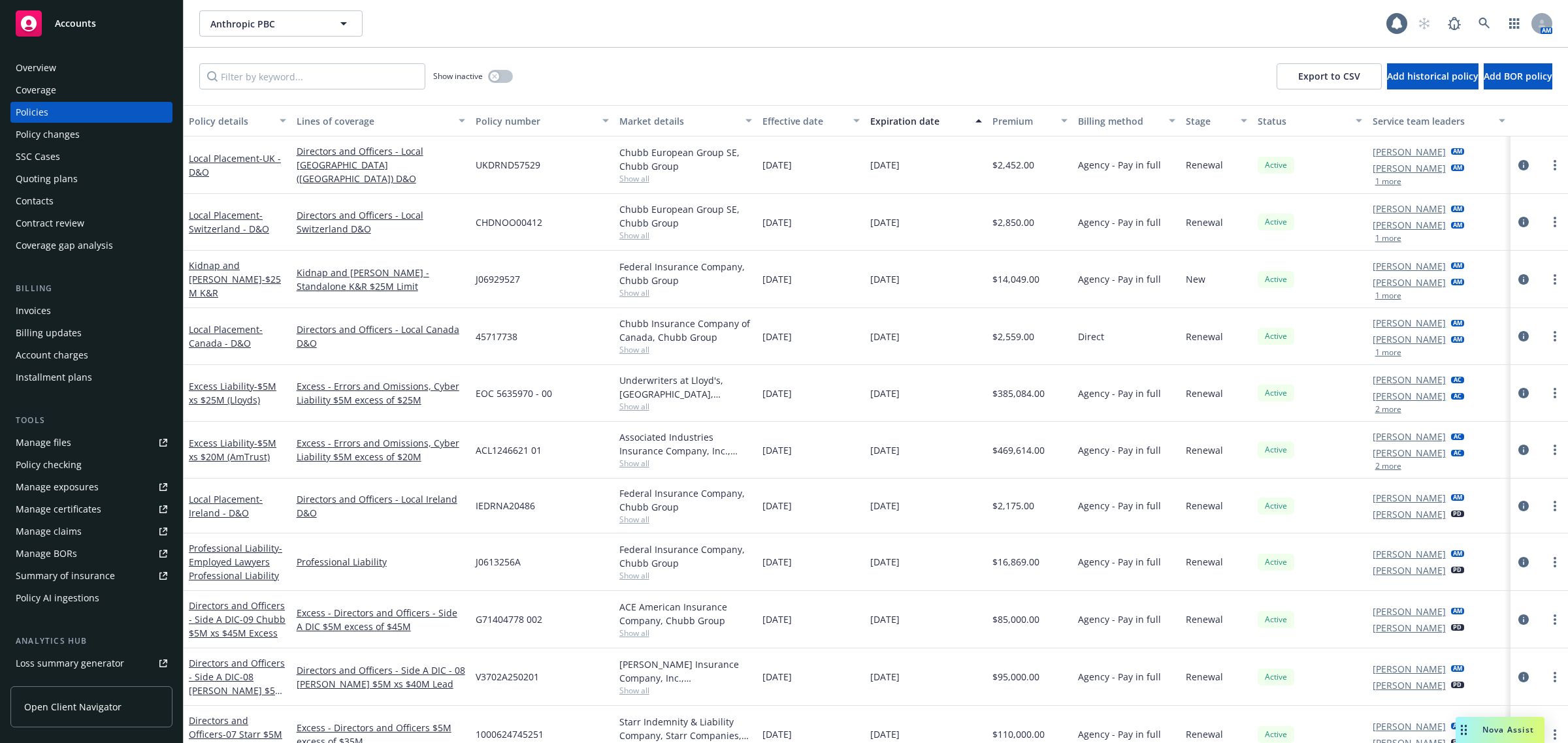
click at [987, 122] on button "Premium" at bounding box center [1030, 121] width 87 height 31
click at [1023, 116] on div "Premium" at bounding box center [1022, 121] width 61 height 13
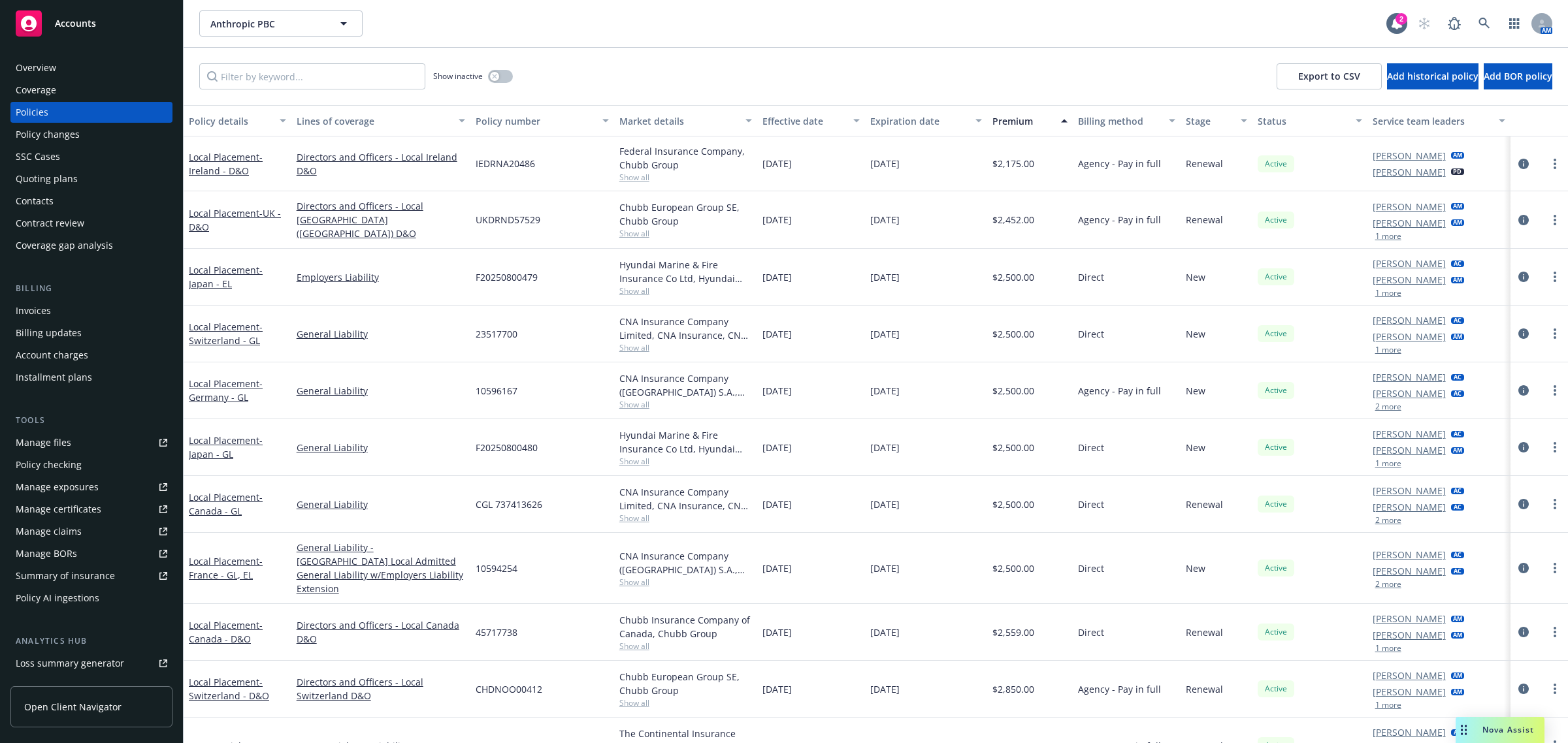
click at [1016, 116] on div "Premium" at bounding box center [1022, 121] width 61 height 13
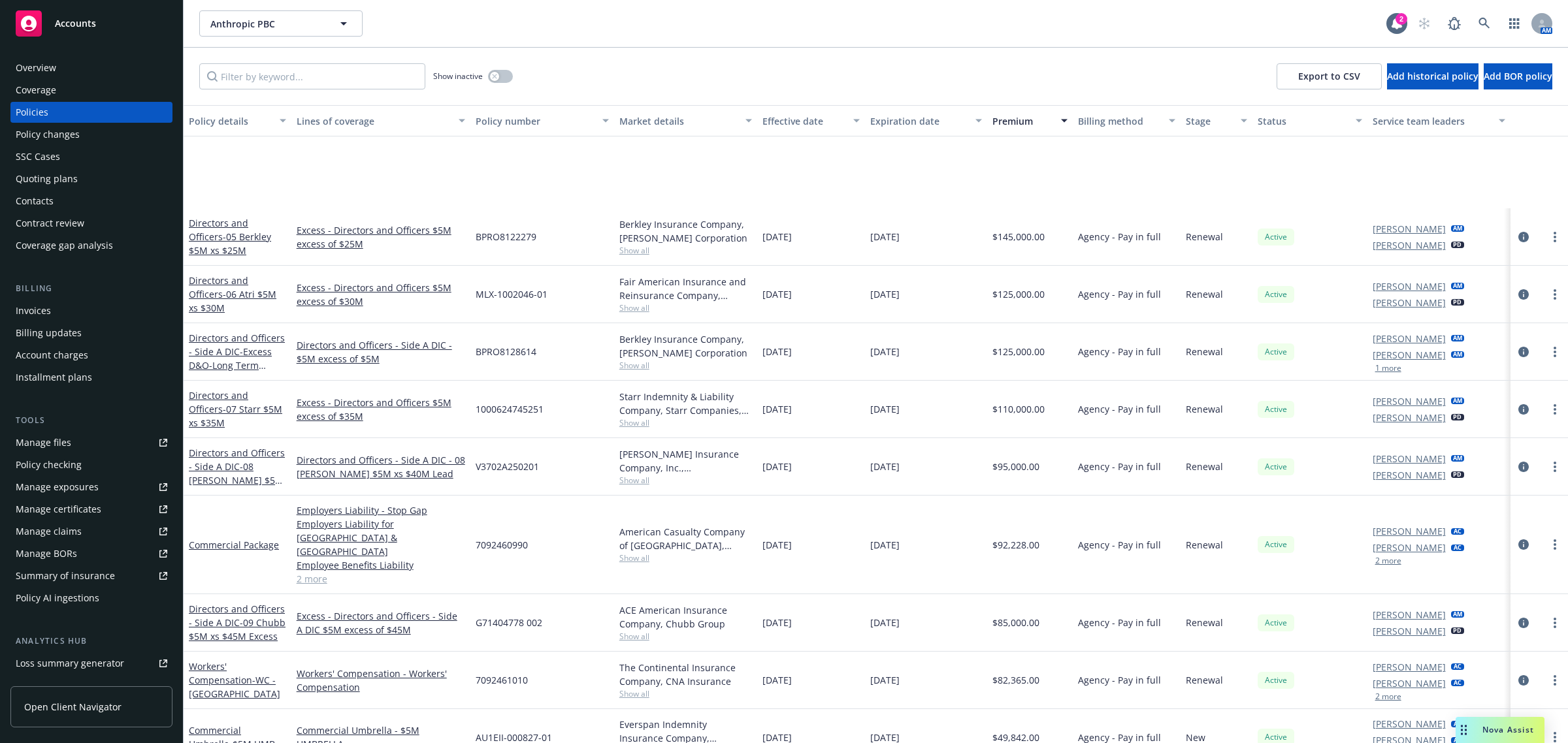
scroll to position [979, 0]
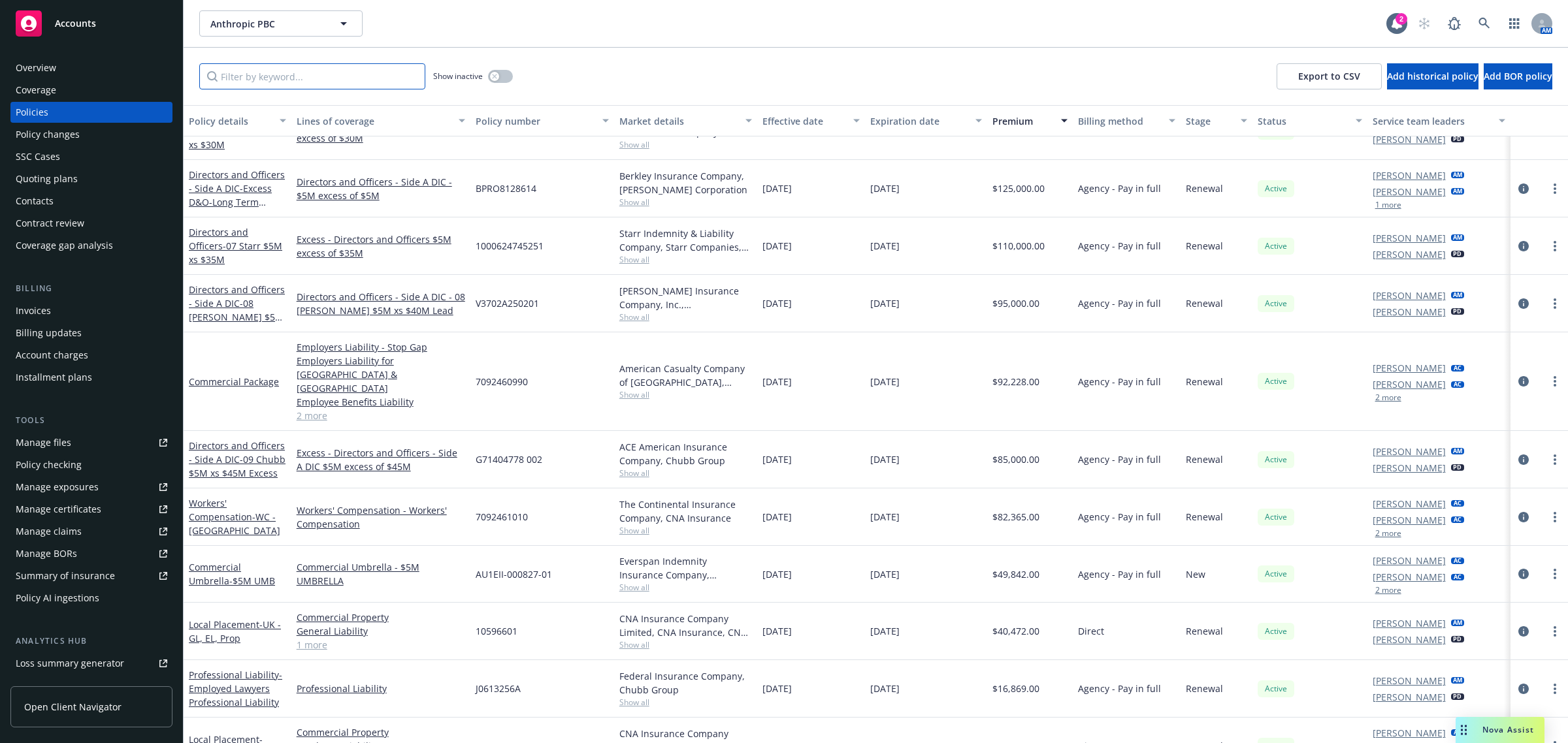
click at [302, 73] on input "Filter by keyword..." at bounding box center [312, 76] width 226 height 26
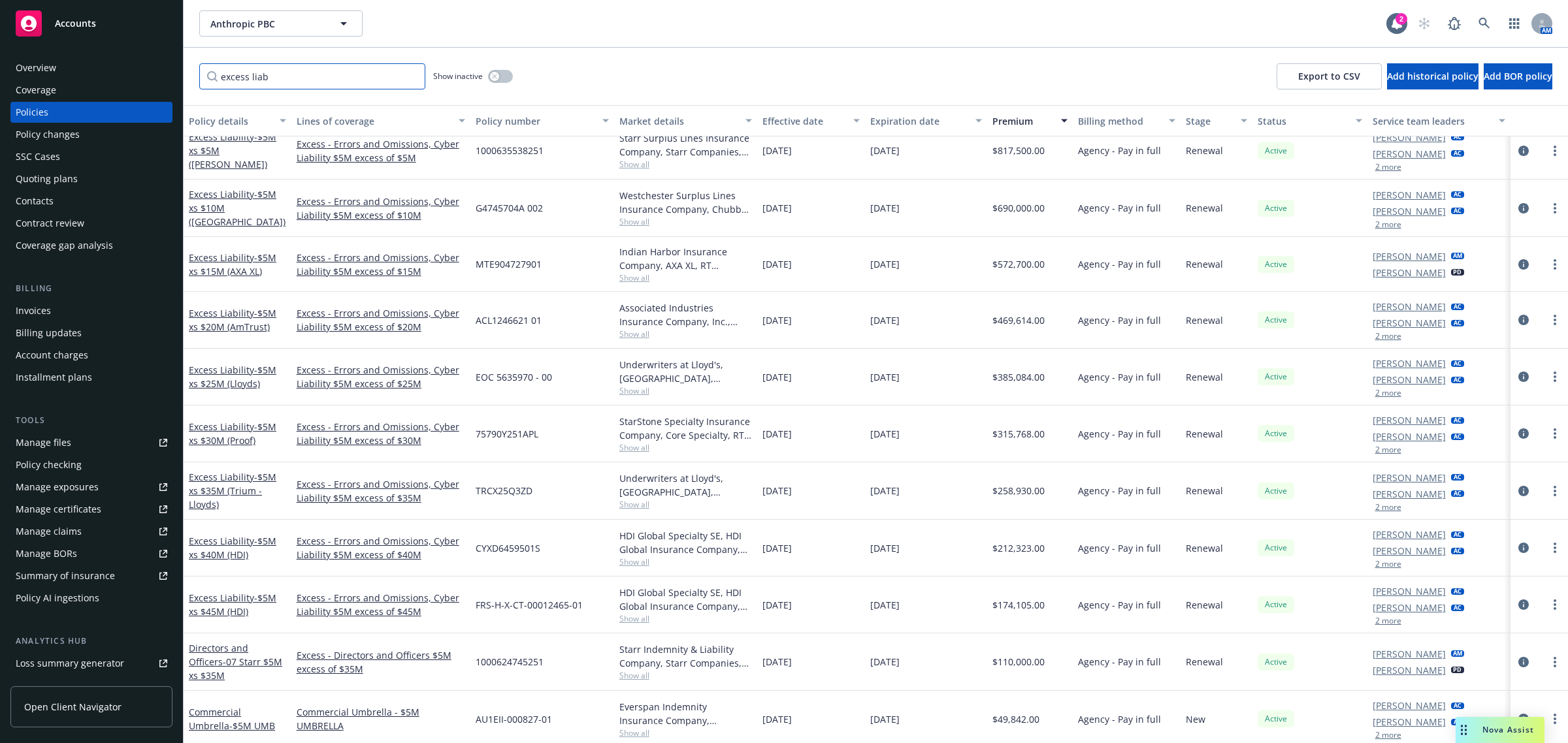
scroll to position [19, 0]
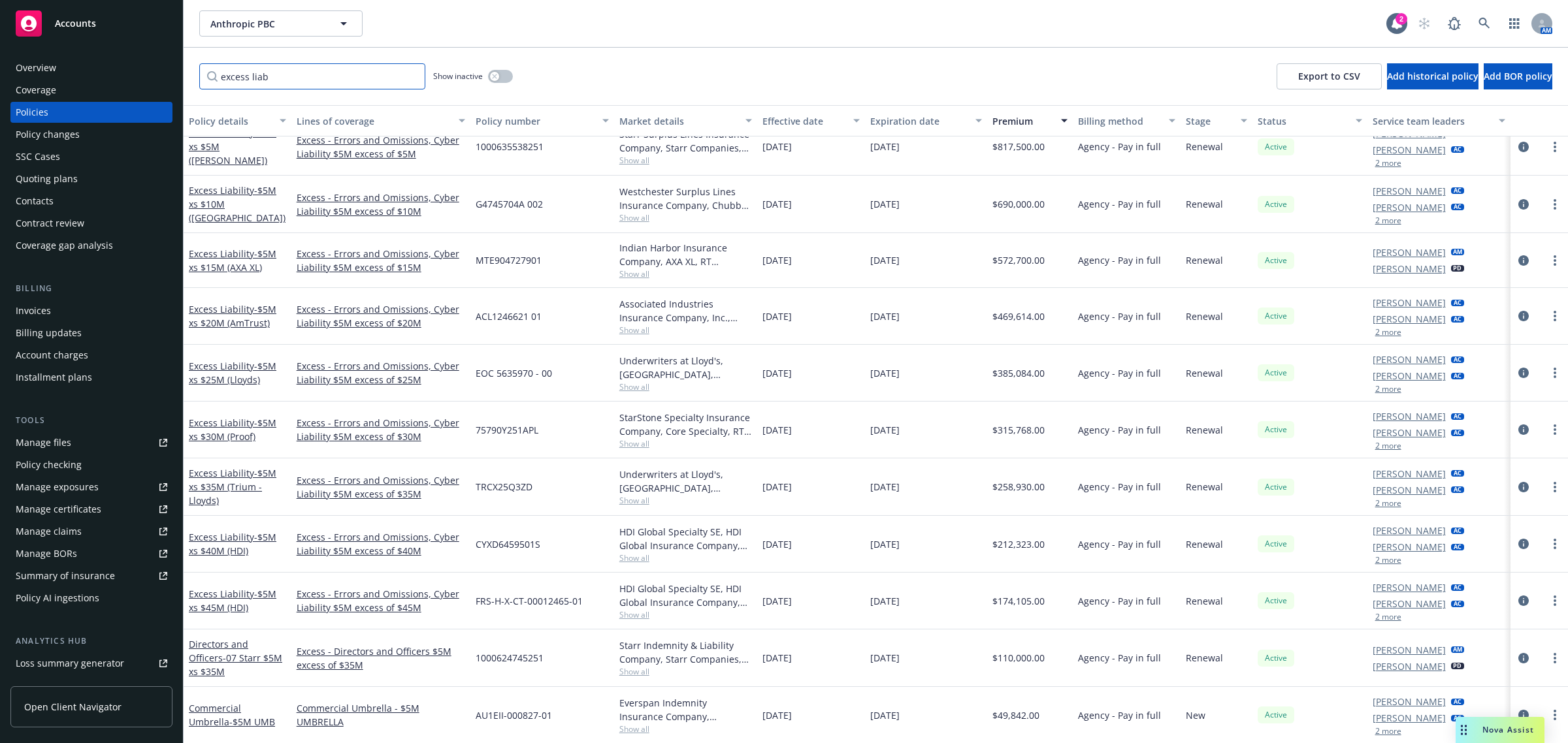
type input "excess liab"
click at [1491, 28] on link at bounding box center [1484, 23] width 26 height 26
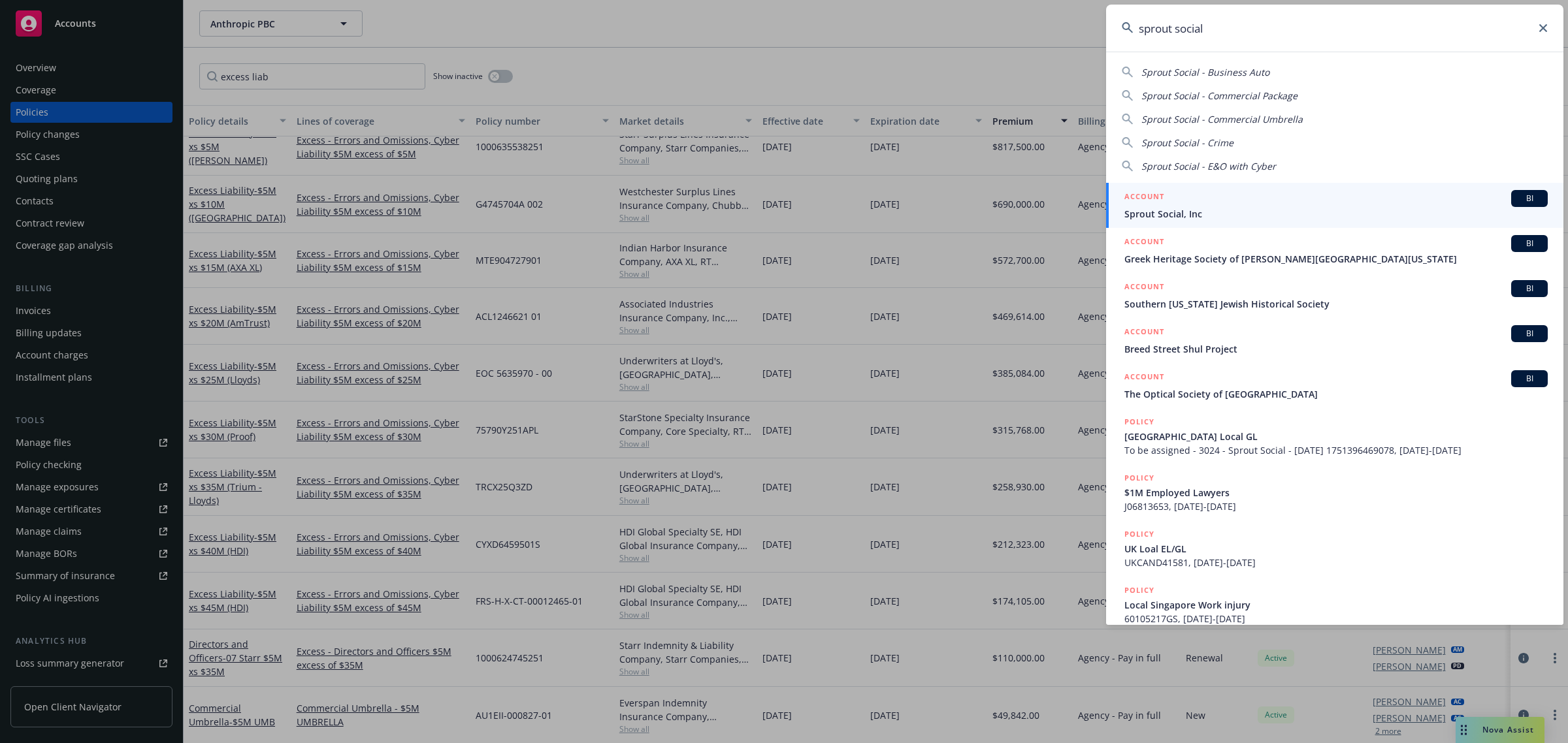
type input "sprout social"
click at [1233, 196] on div "ACCOUNT BI" at bounding box center [1335, 198] width 423 height 17
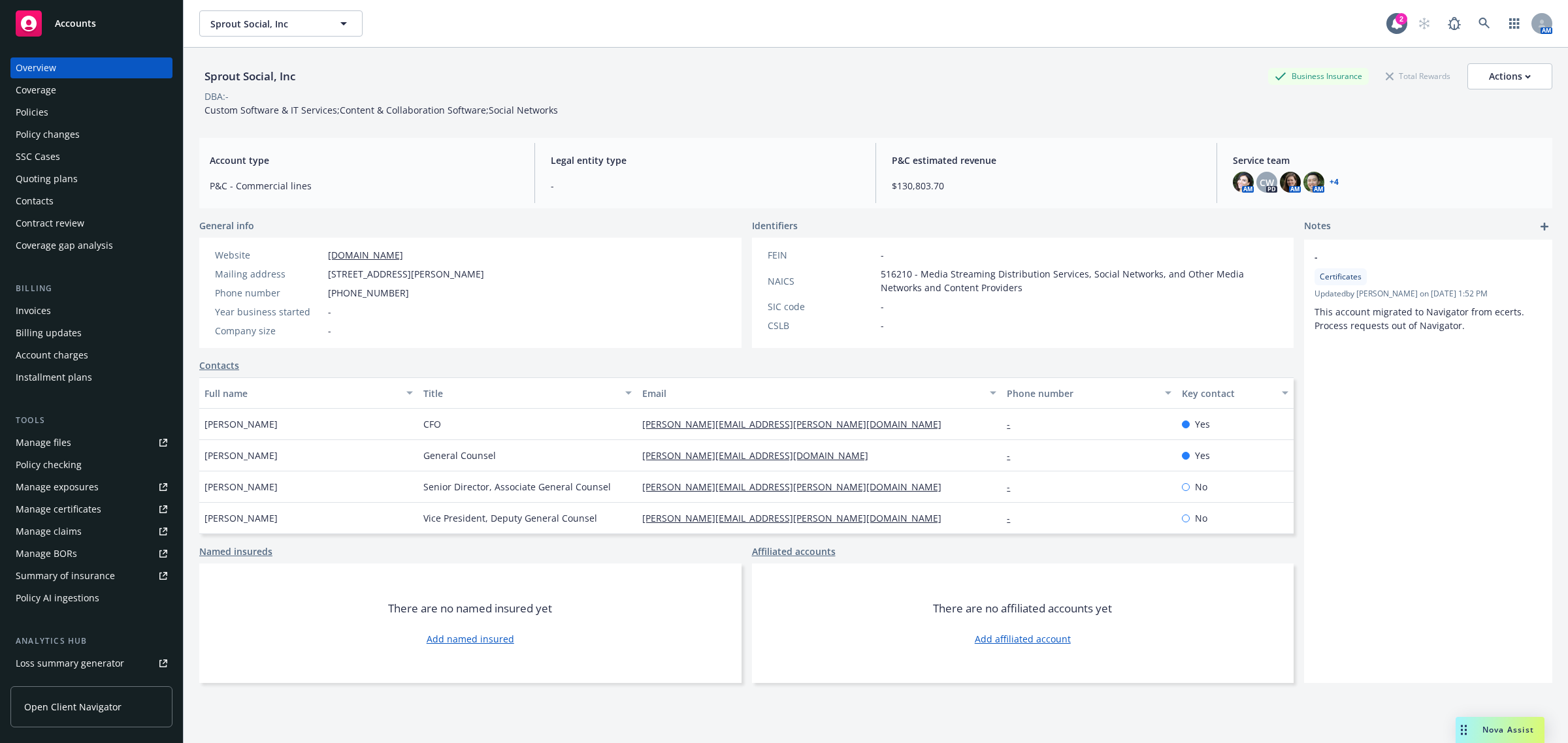
click at [116, 118] on div "Policies" at bounding box center [91, 113] width 152 height 21
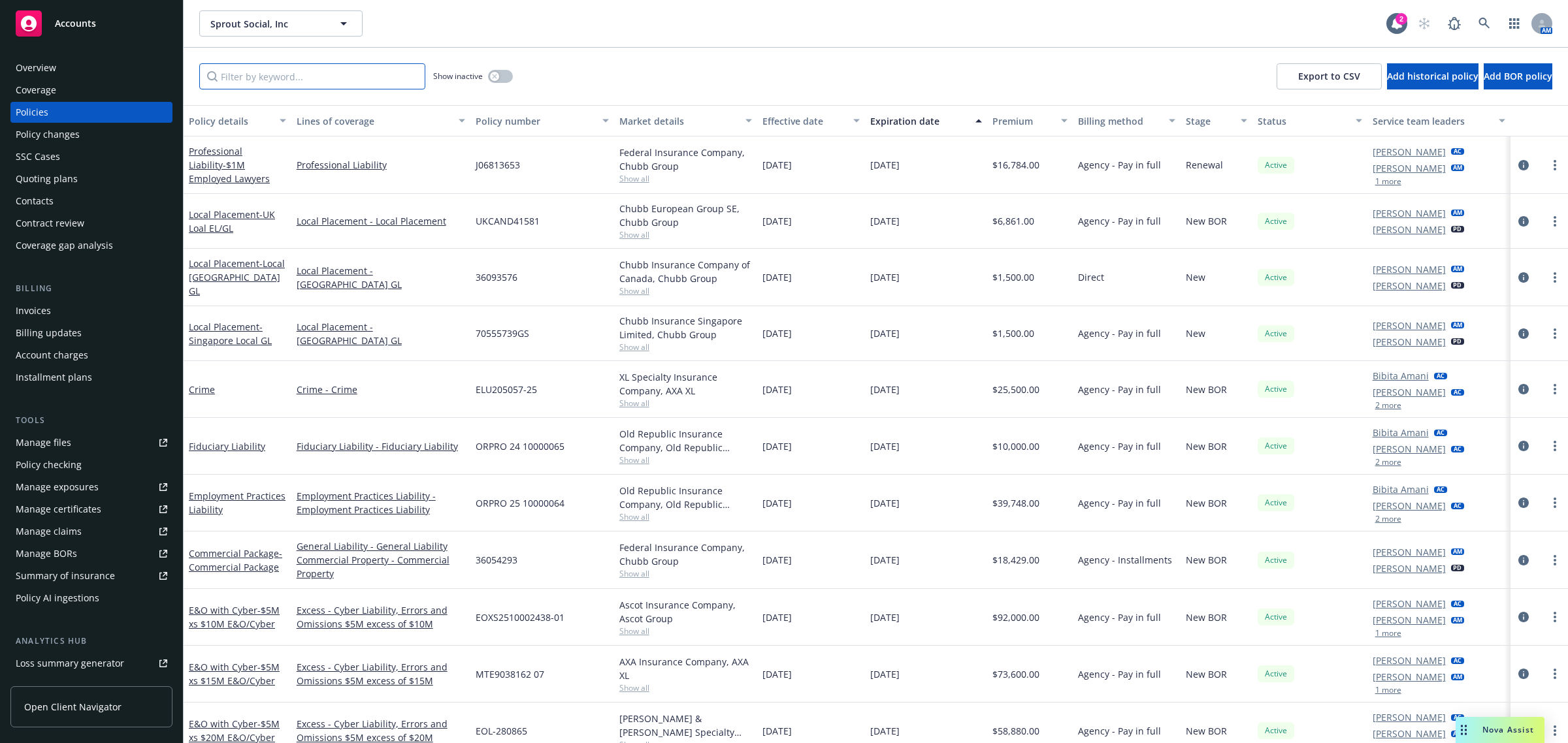
click at [338, 83] on input "Filter by keyword..." at bounding box center [312, 76] width 226 height 26
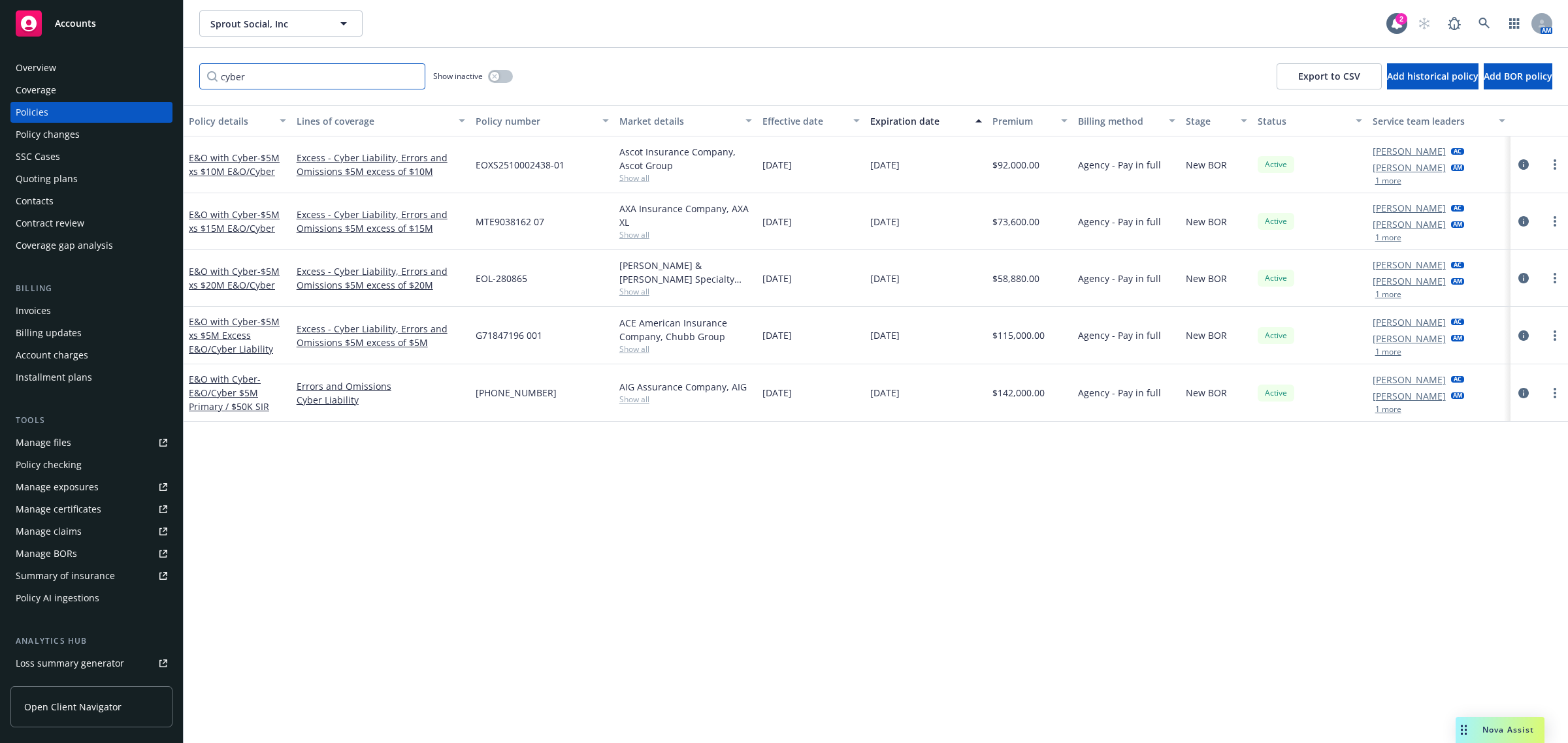
type input "cyber"
click at [1009, 487] on div "Policy details Lines of coverage Policy number Market details Effective date Ex…" at bounding box center [875, 424] width 1384 height 639
